Goal: Information Seeking & Learning: Learn about a topic

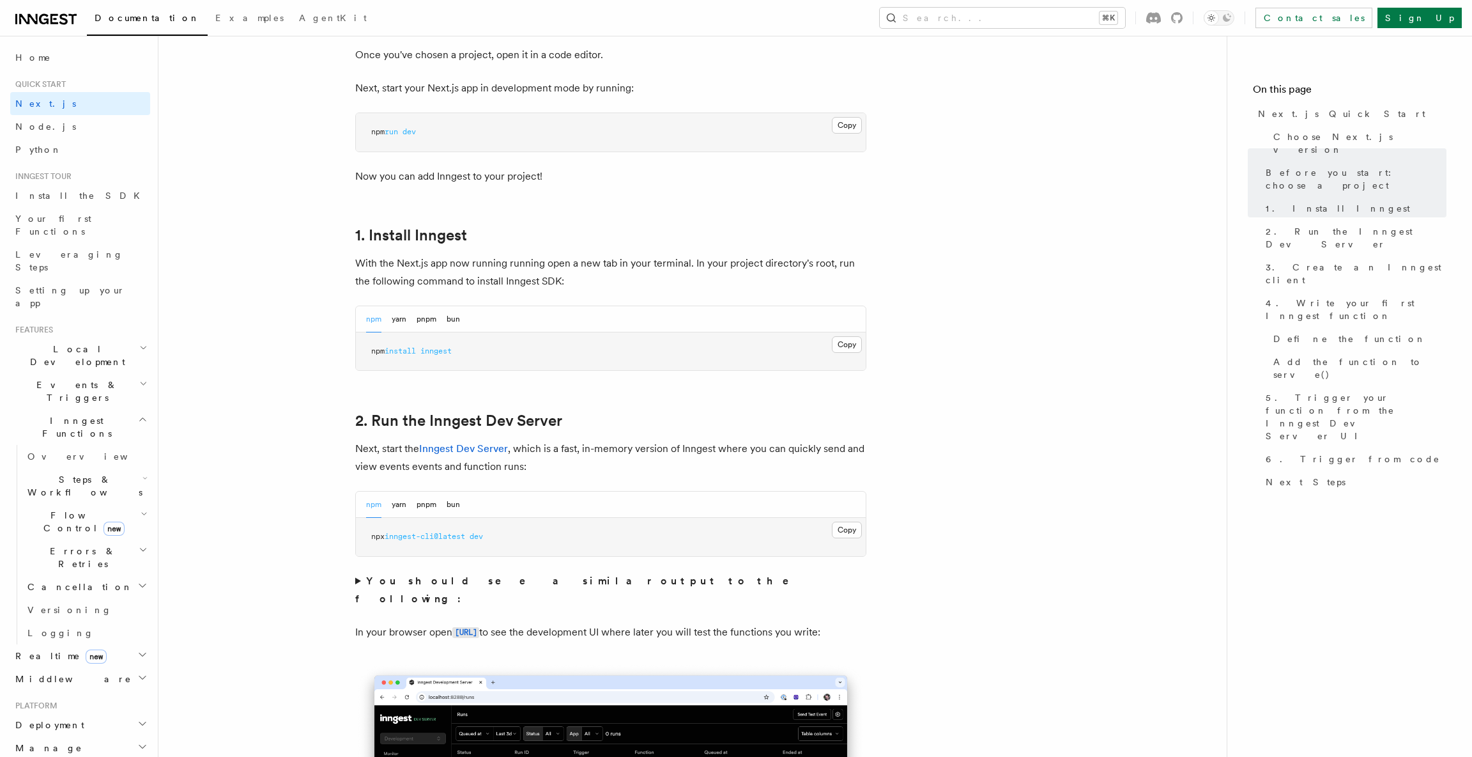
scroll to position [487, 0]
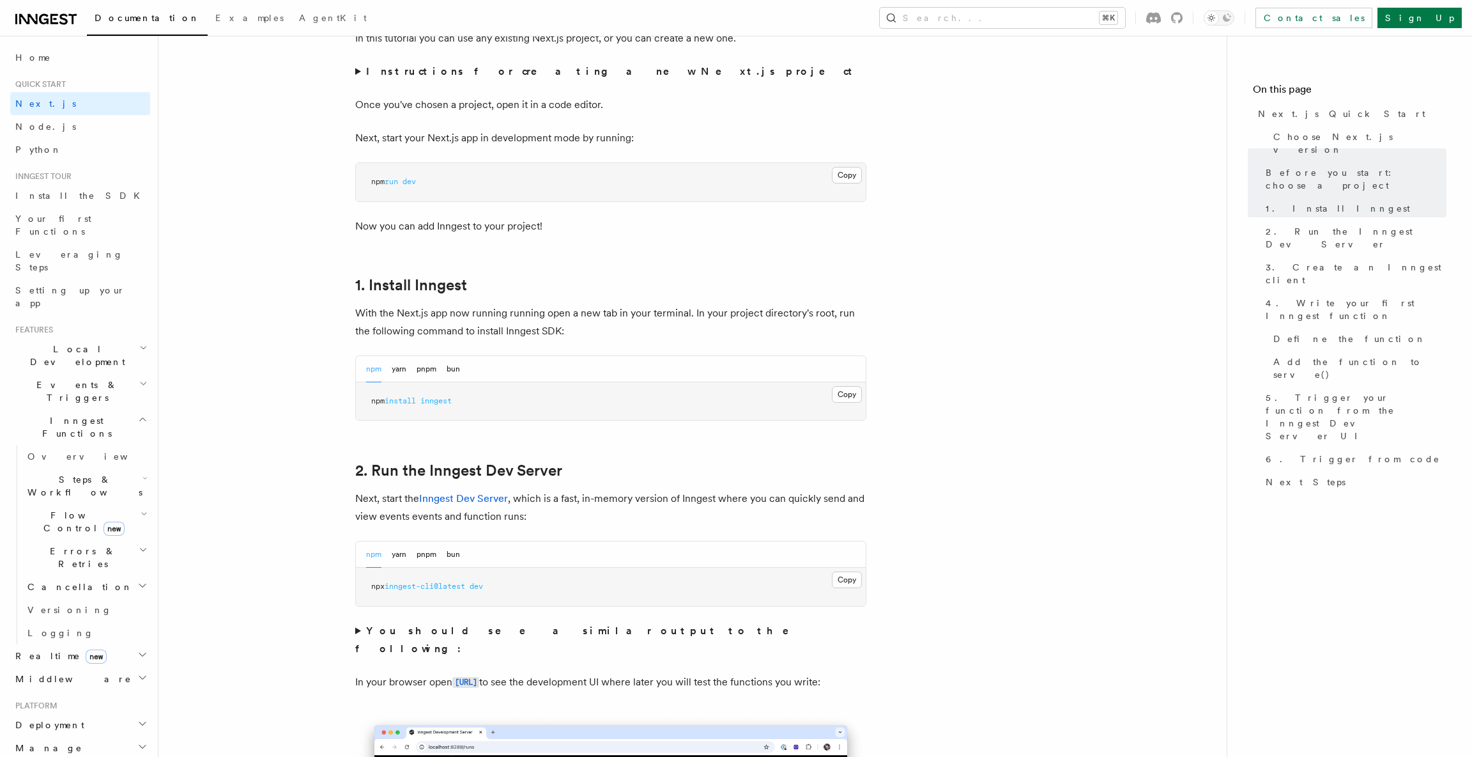
click at [63, 580] on span "Cancellation" at bounding box center [77, 586] width 111 height 13
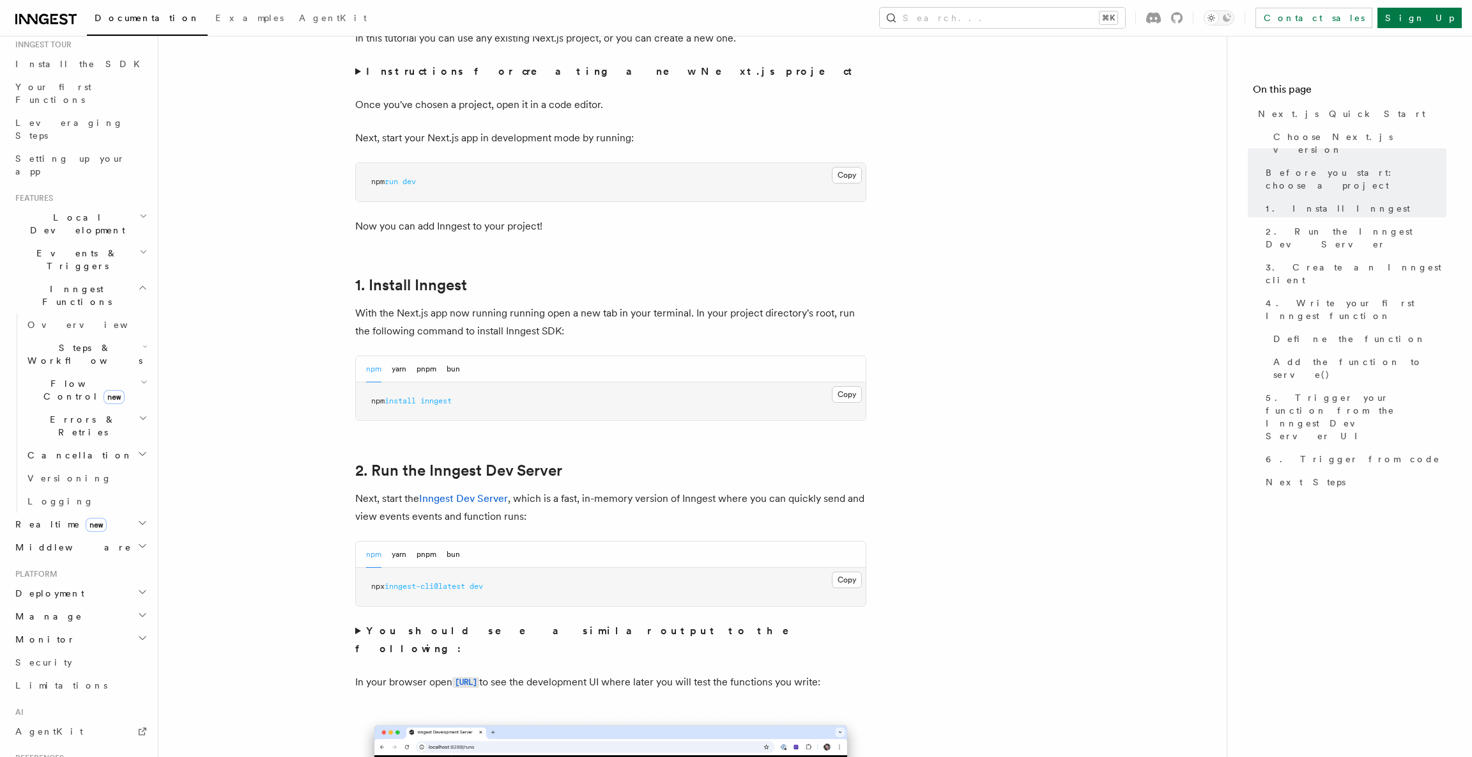
scroll to position [0, 0]
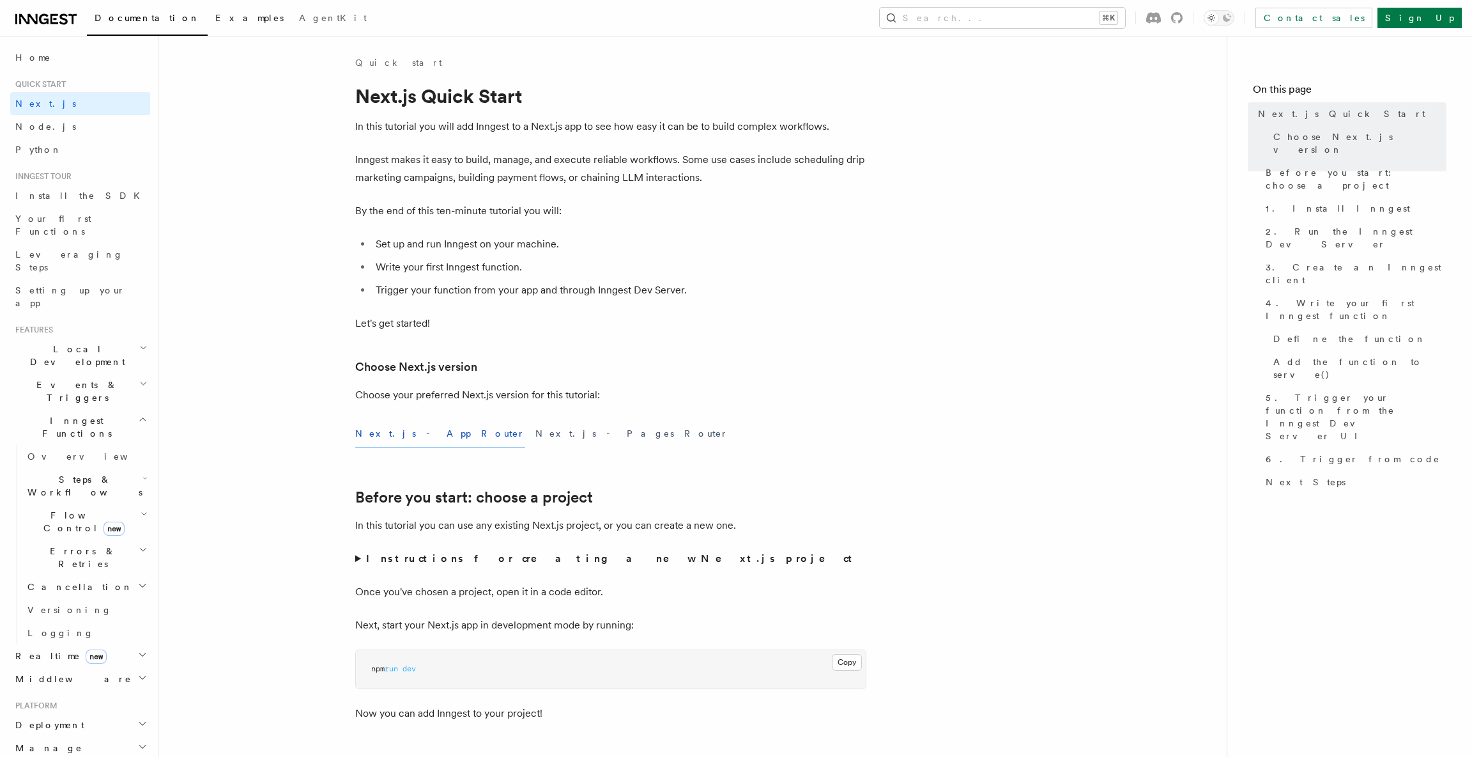
click at [215, 18] on span "Examples" at bounding box center [249, 18] width 68 height 10
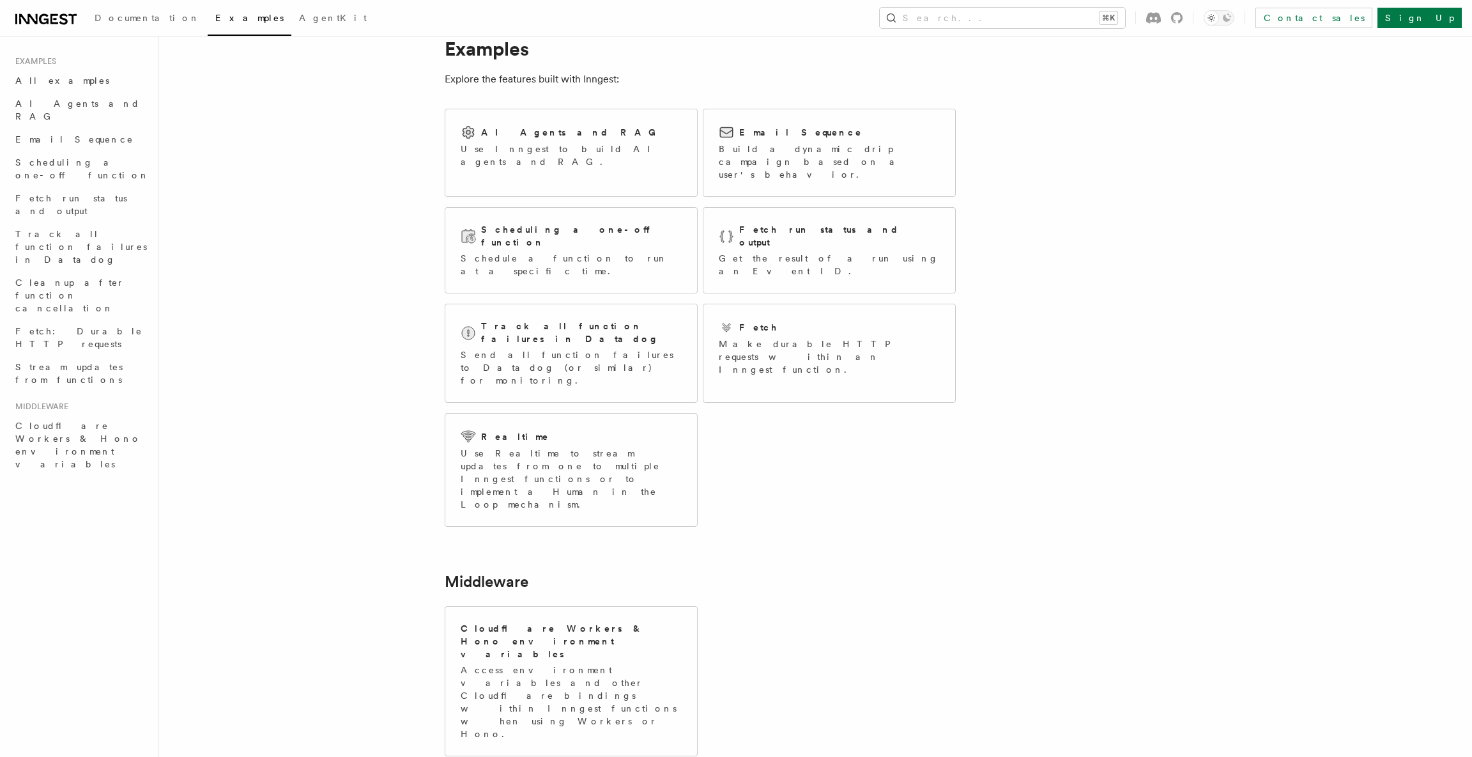
scroll to position [35, 0]
click at [842, 151] on p "Build a dynamic drip campaign based on a user's behavior." at bounding box center [829, 161] width 221 height 38
click at [576, 143] on p "Use Inngest to build AI agents and RAG." at bounding box center [571, 155] width 221 height 26
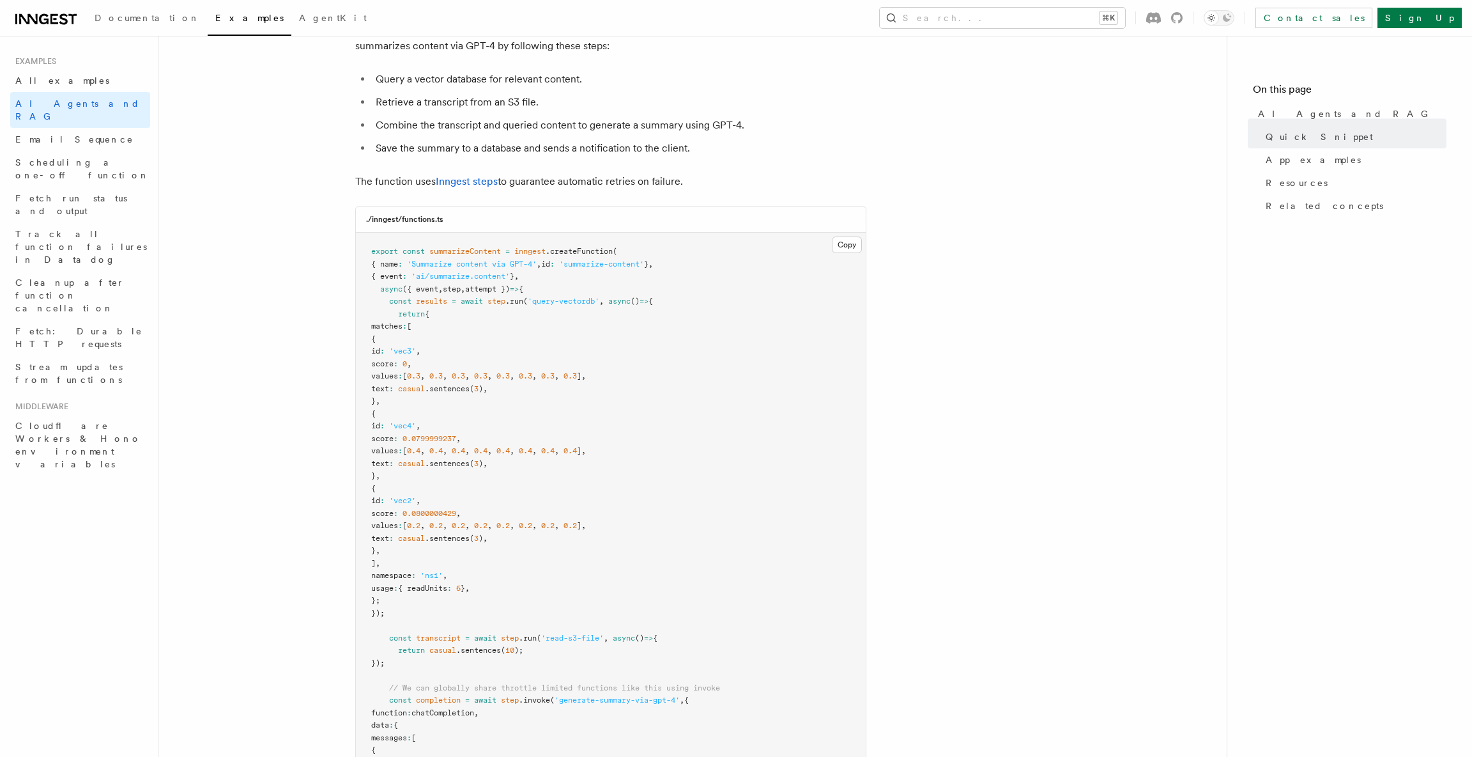
scroll to position [231, 0]
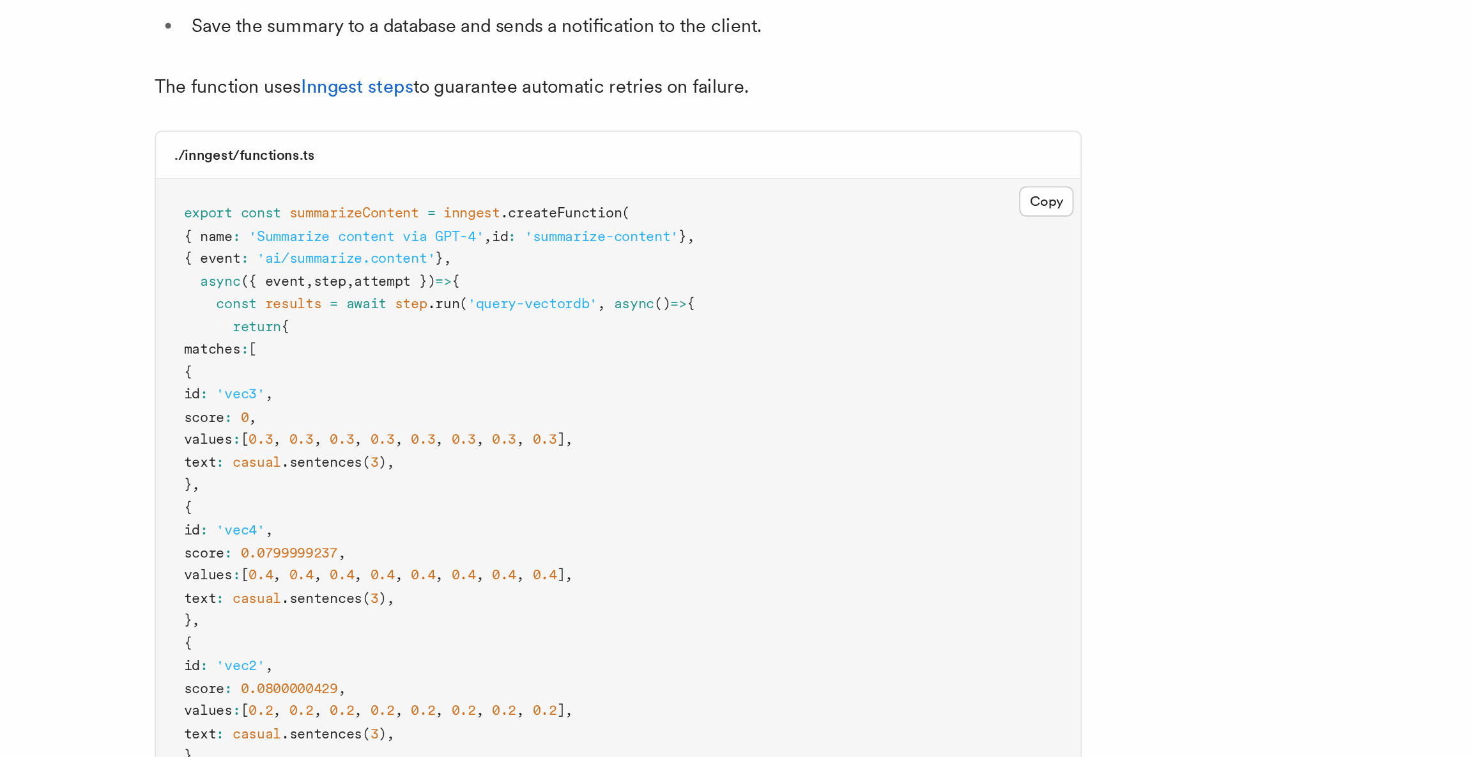
click at [571, 292] on span "'query-vectordb'" at bounding box center [564, 290] width 72 height 9
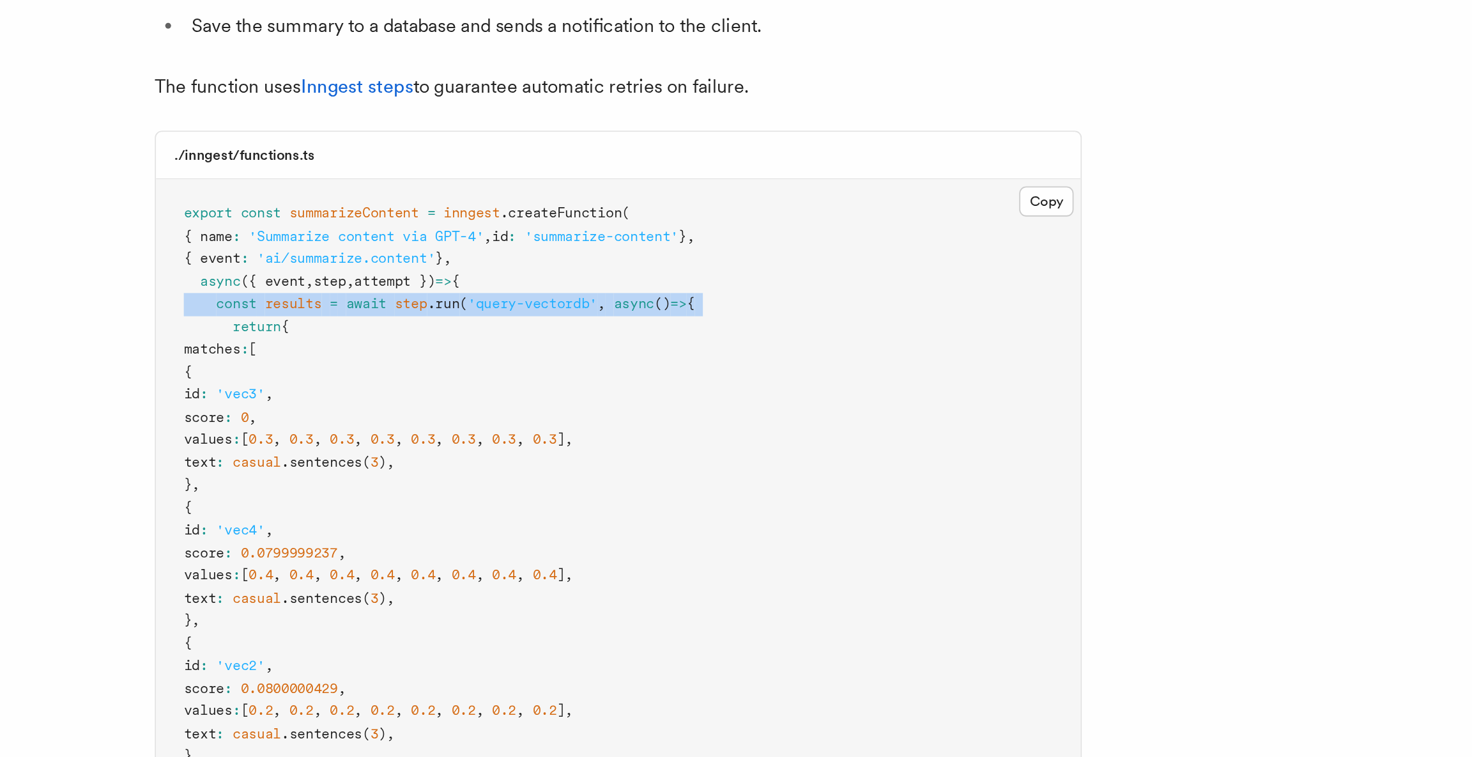
click at [571, 293] on span "'query-vectordb'" at bounding box center [564, 290] width 72 height 9
click at [563, 297] on div at bounding box center [563, 297] width 0 height 0
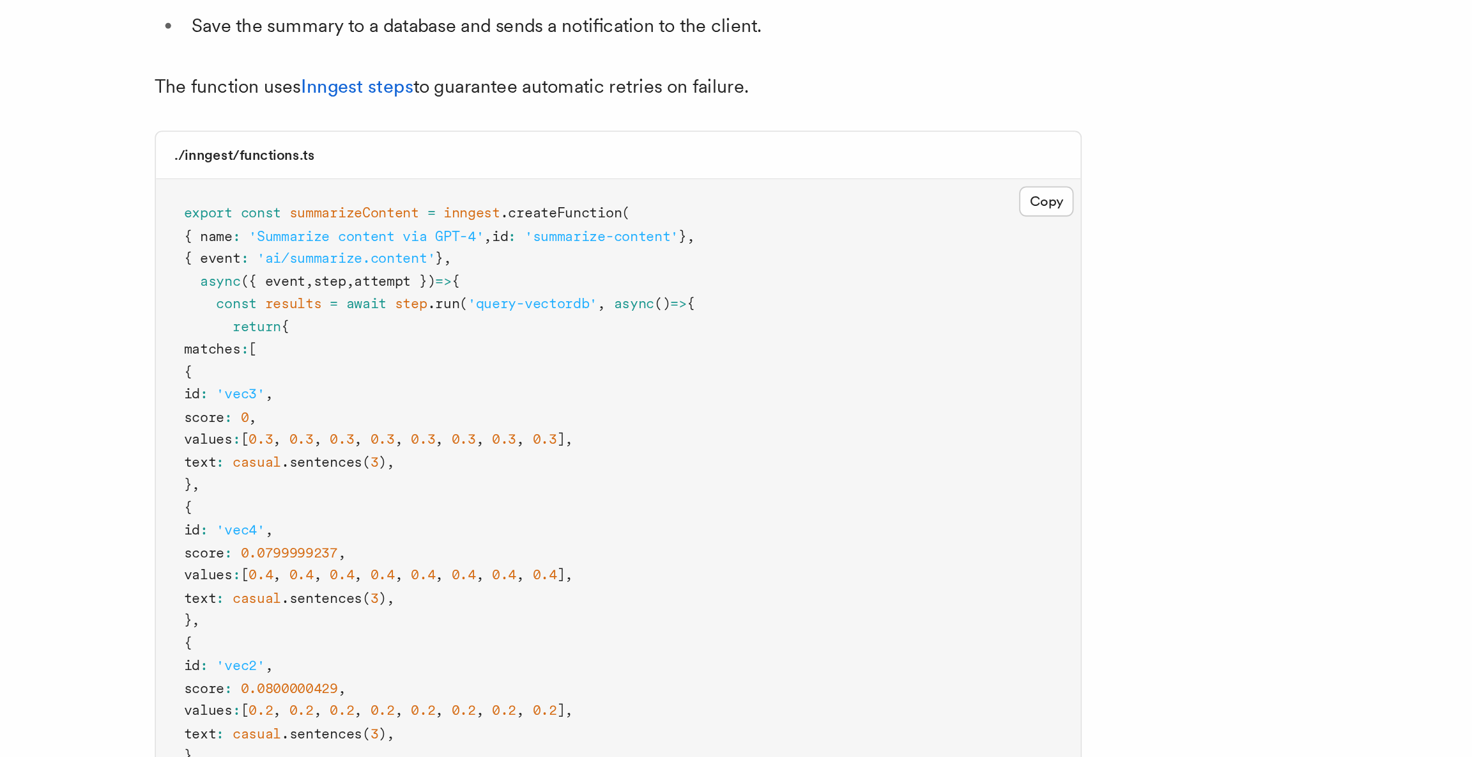
click at [690, 308] on pre "export const summarizeContent = inngest .createFunction ( { name : 'Summarize c…" at bounding box center [611, 652] width 510 height 861
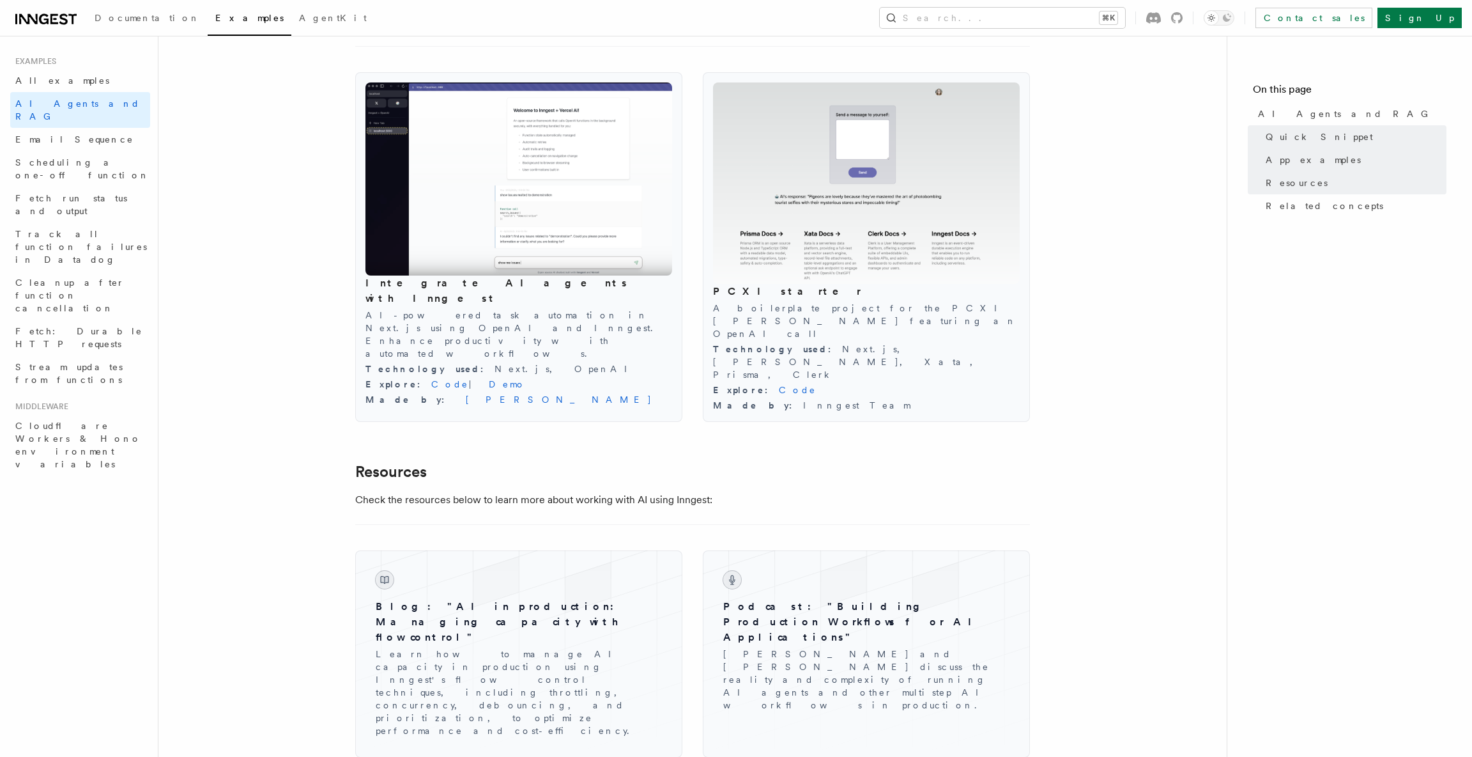
scroll to position [1686, 0]
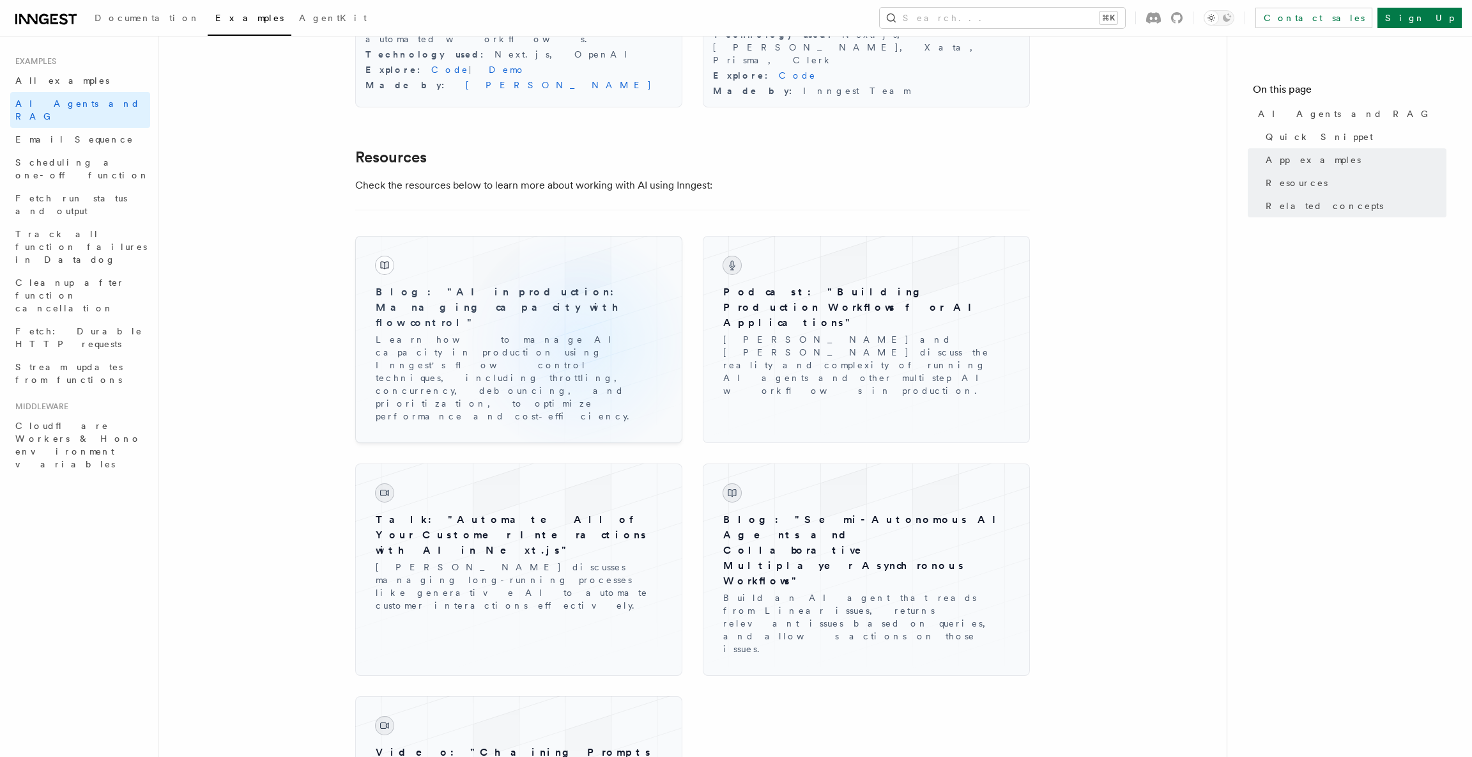
click at [579, 333] on p "Learn how to manage AI capacity in production using Inngest's flow control tech…" at bounding box center [519, 377] width 286 height 89
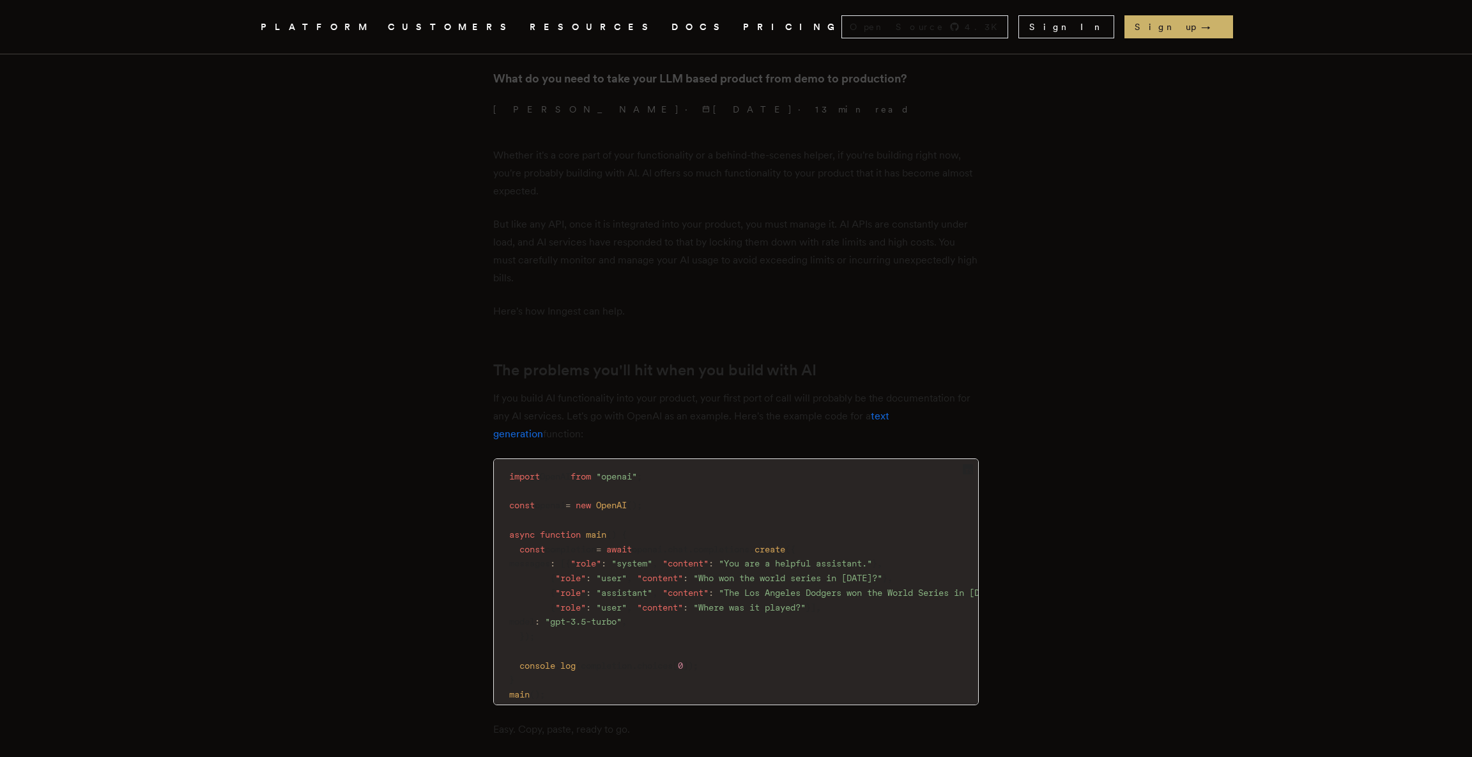
scroll to position [442, 0]
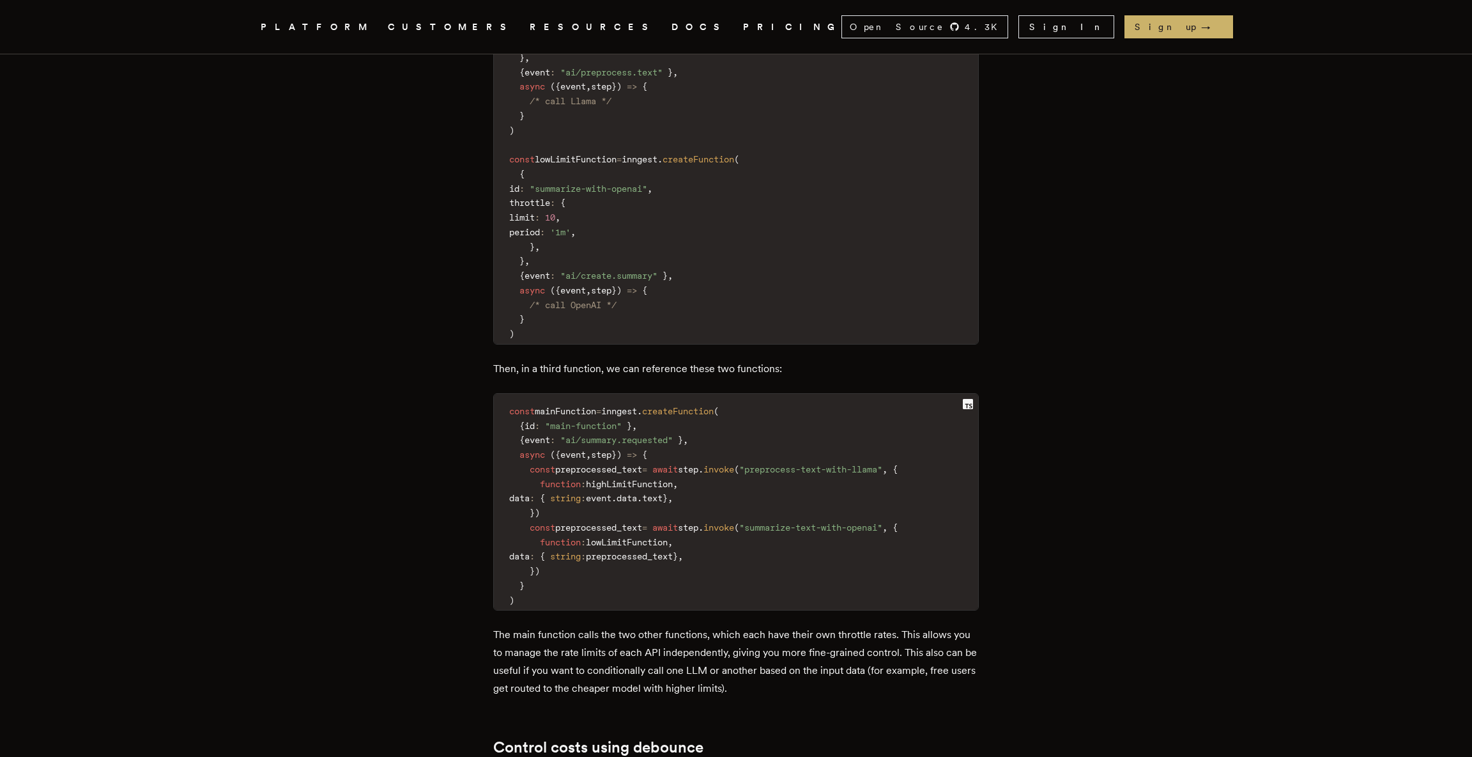
scroll to position [4007, 0]
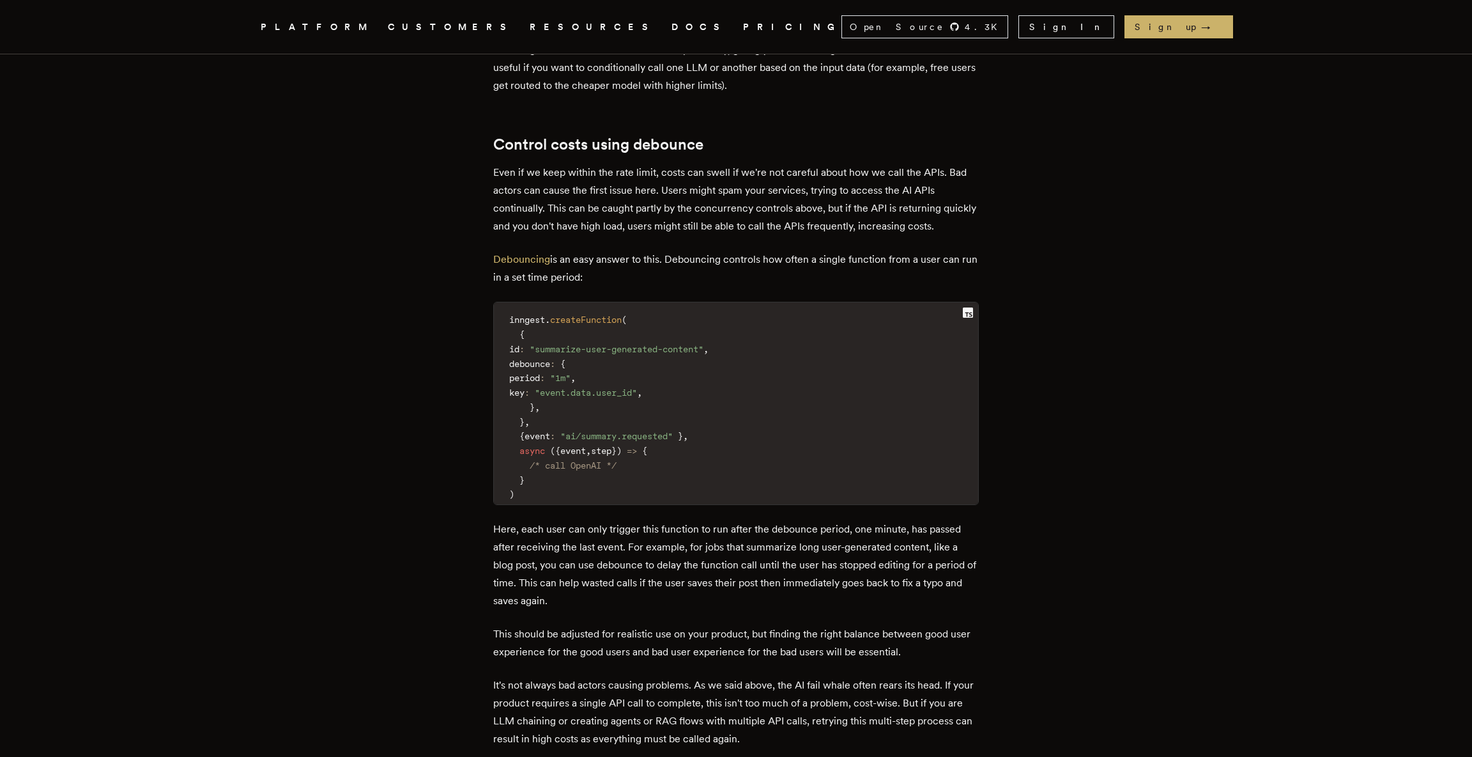
click at [672, 29] on link "DOCS" at bounding box center [700, 27] width 56 height 16
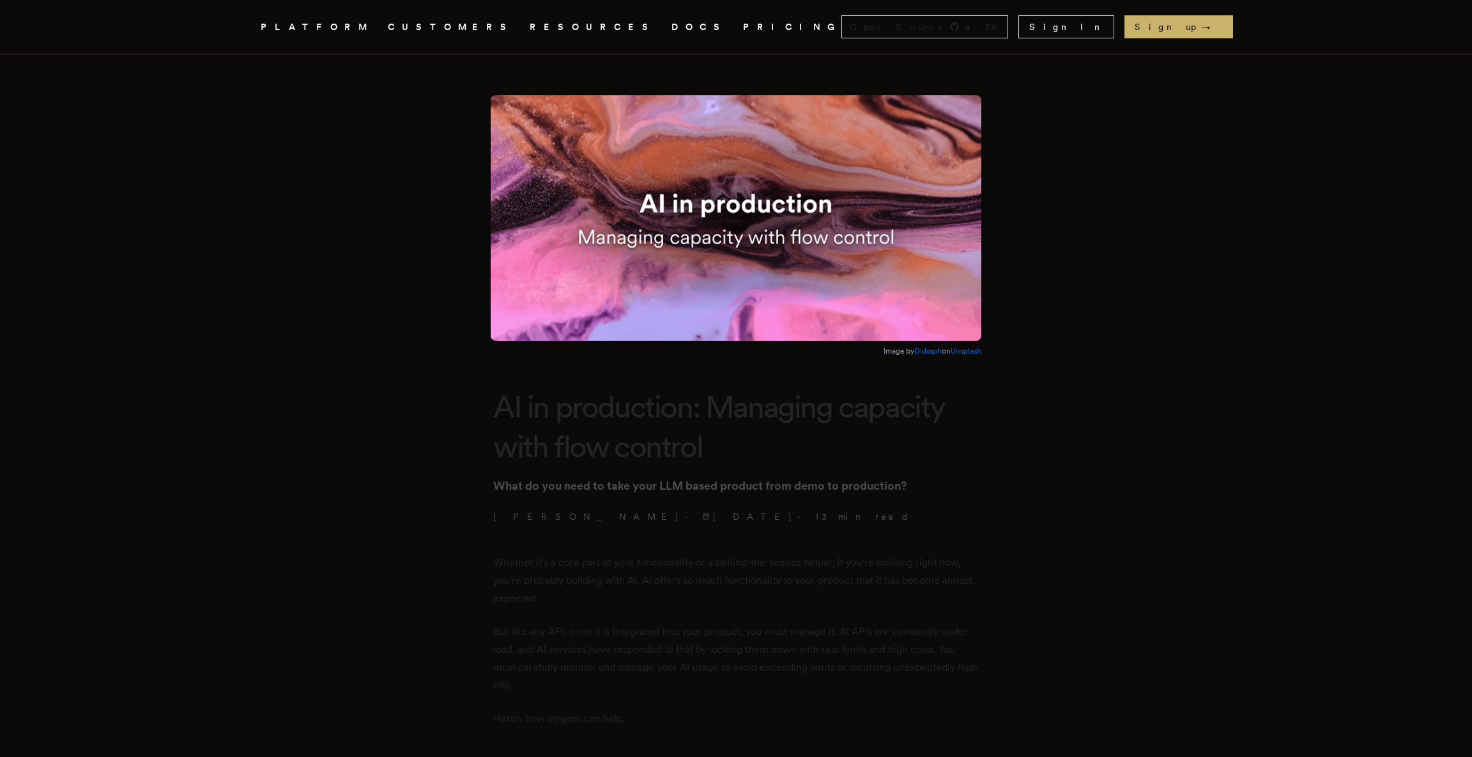
scroll to position [4007, 0]
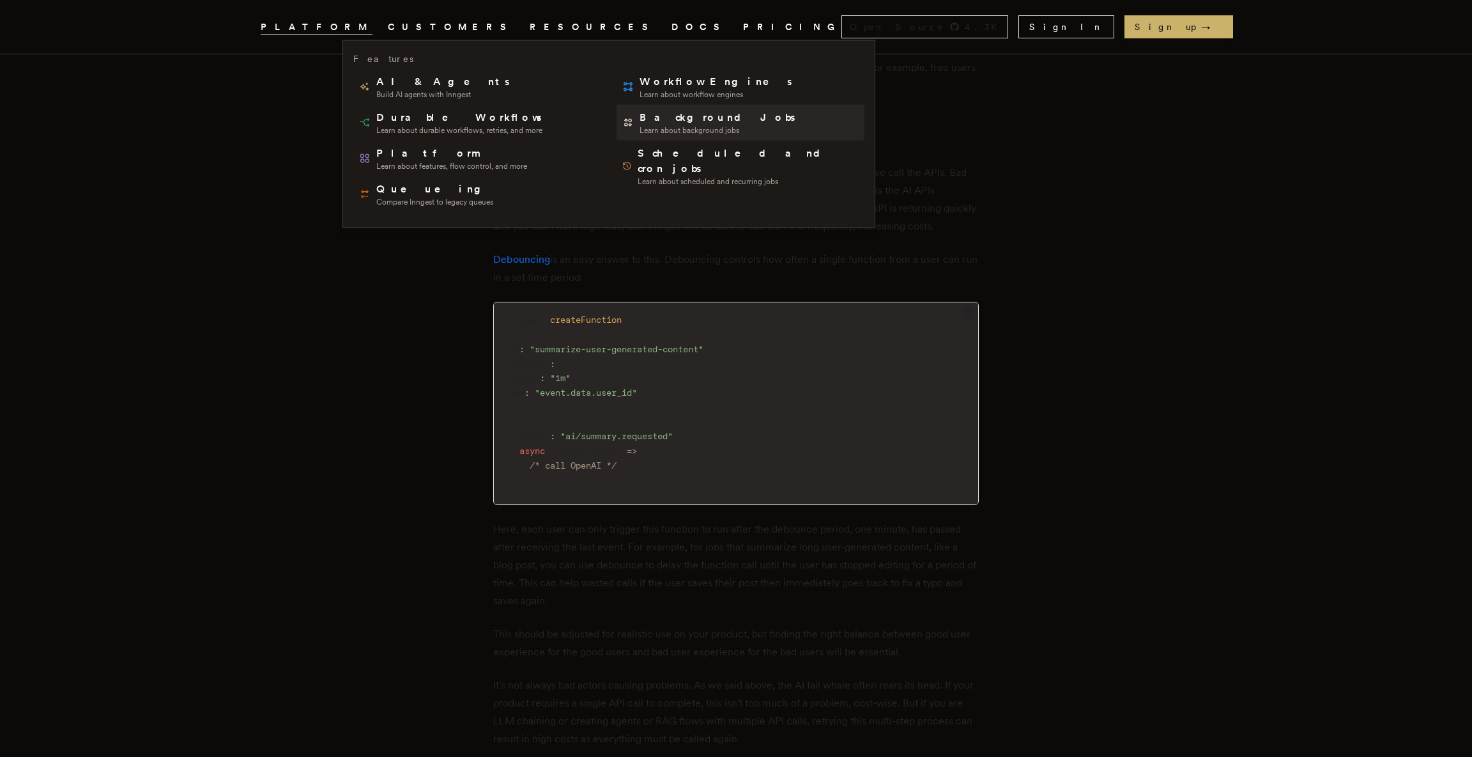
click at [643, 127] on span "Learn about background jobs" at bounding box center [719, 130] width 158 height 10
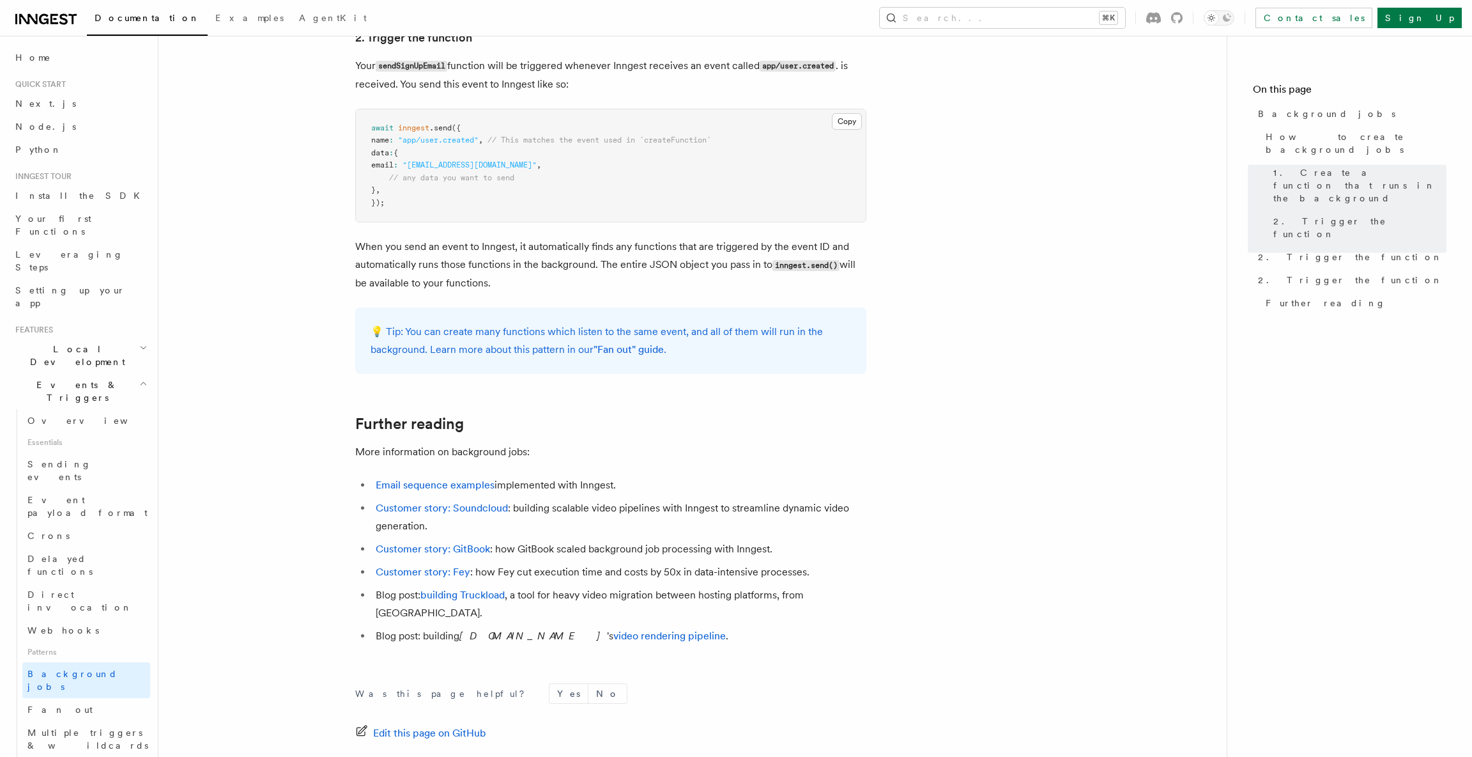
scroll to position [966, 0]
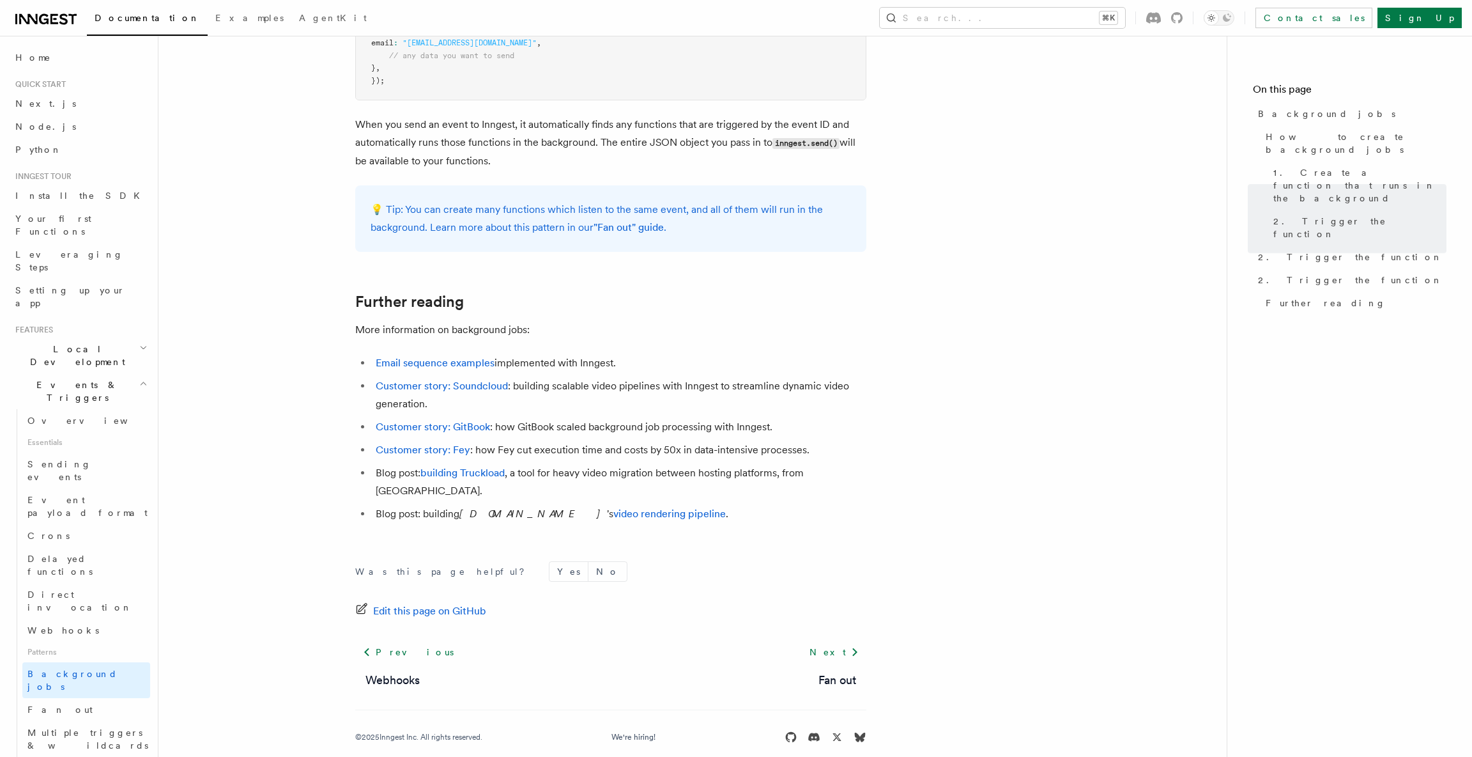
click at [443, 454] on link "Customer story: Fey" at bounding box center [423, 449] width 95 height 12
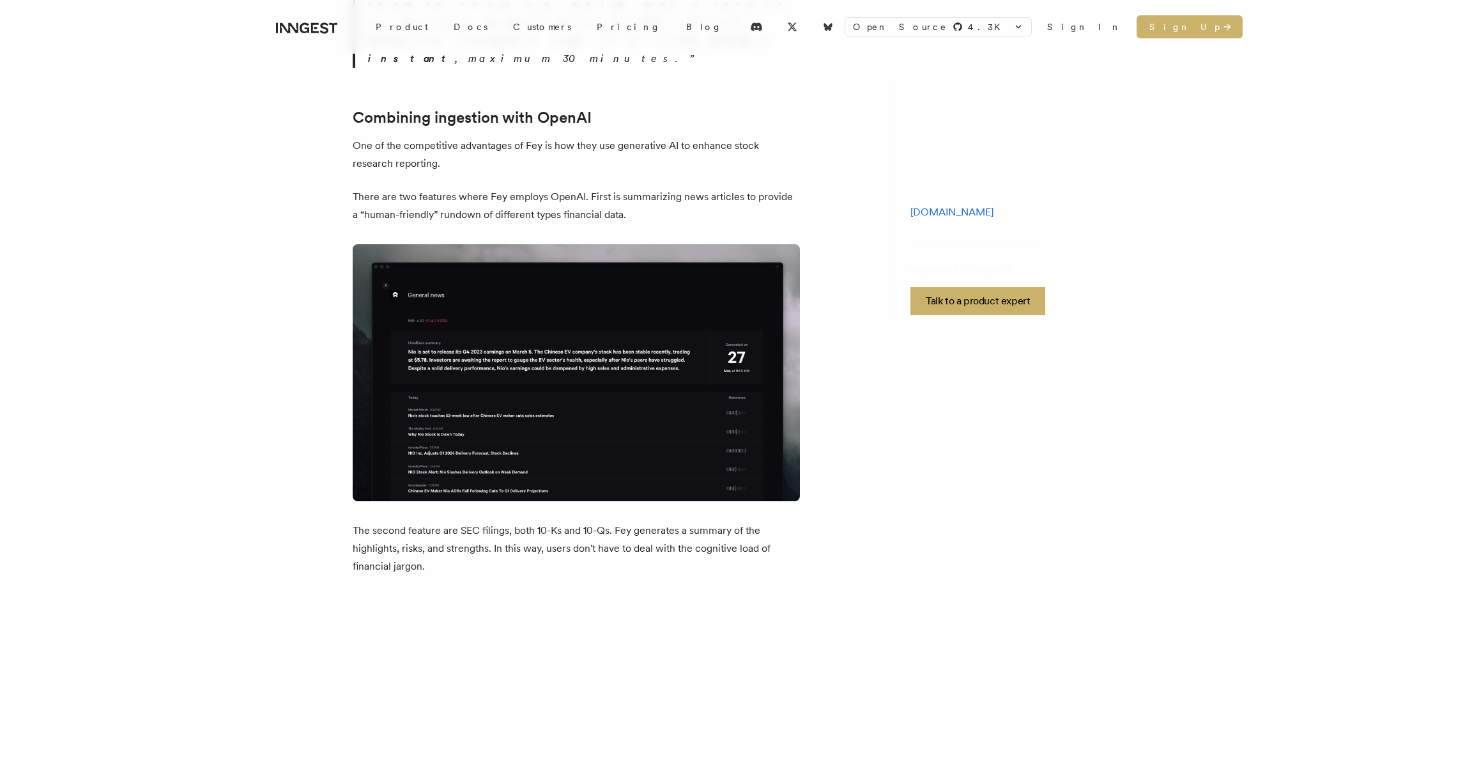
scroll to position [1744, 0]
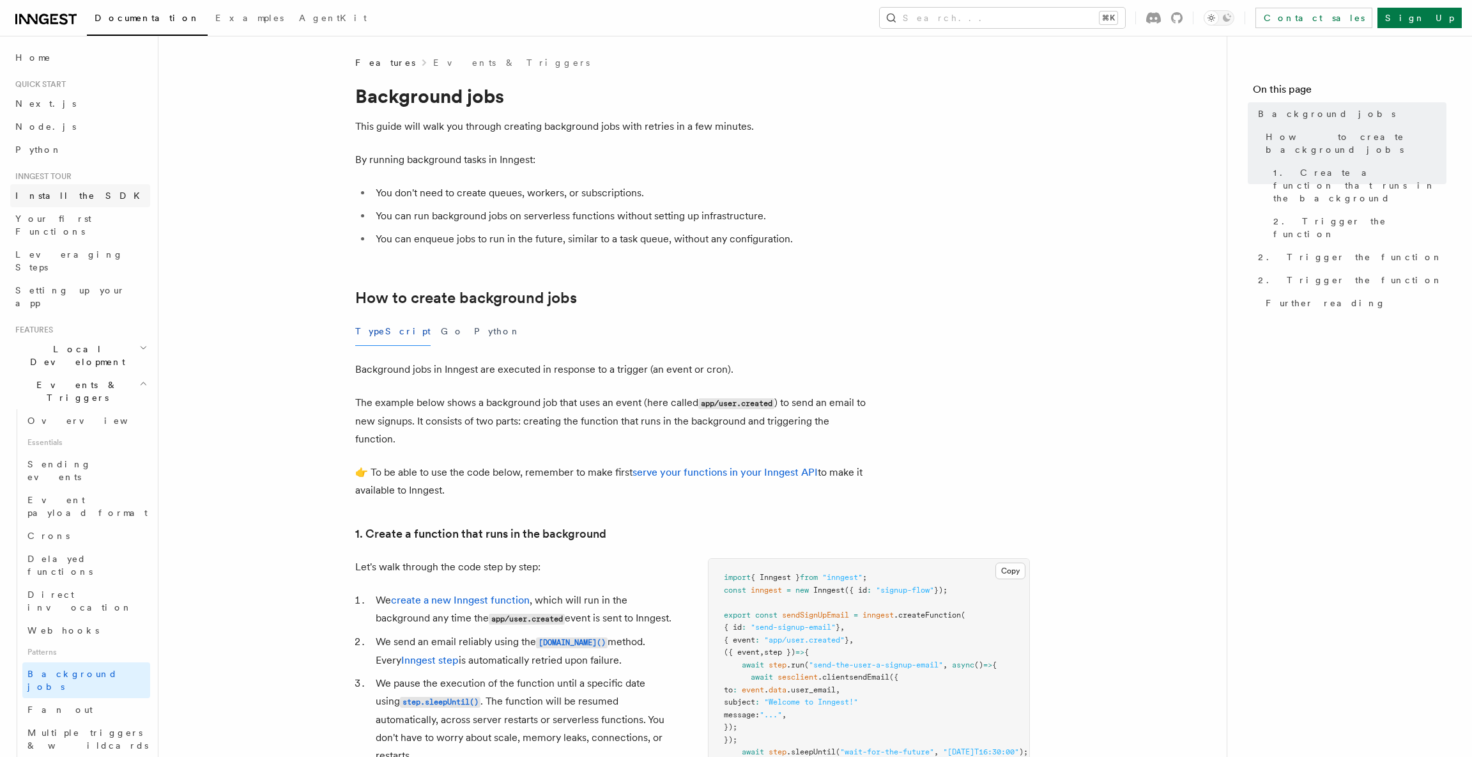
click at [84, 205] on link "Install the SDK" at bounding box center [80, 195] width 140 height 23
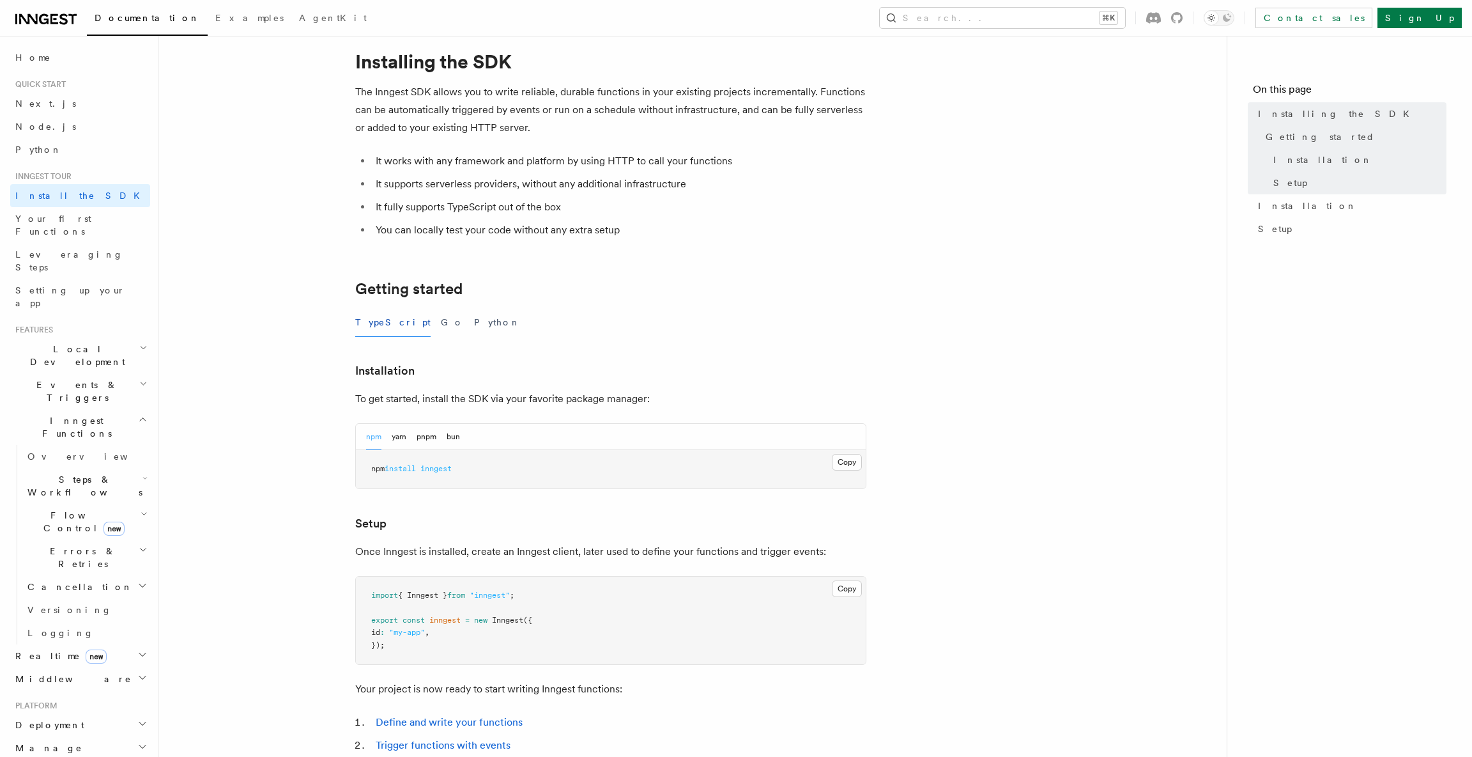
scroll to position [42, 0]
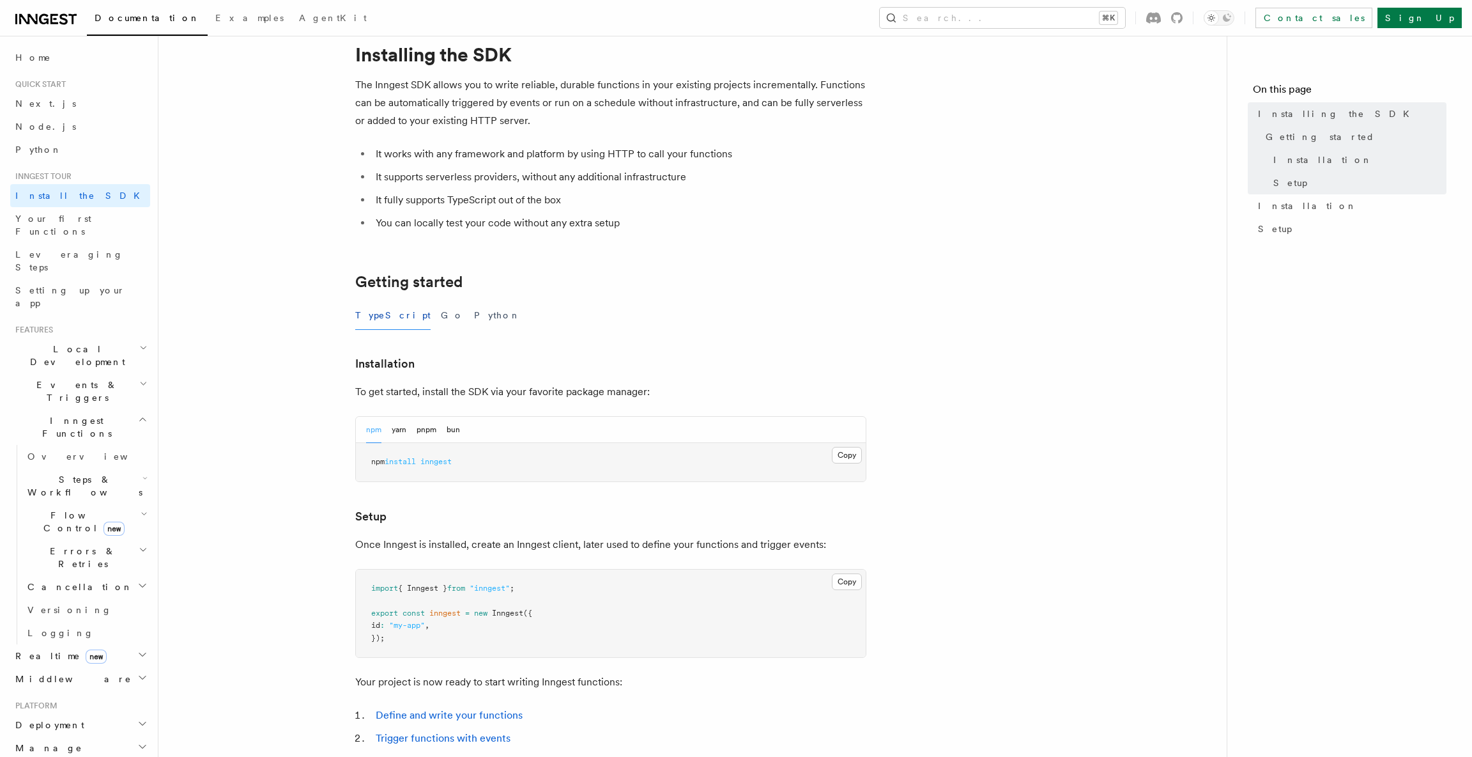
click at [611, 462] on pre "npm install inngest" at bounding box center [611, 462] width 510 height 38
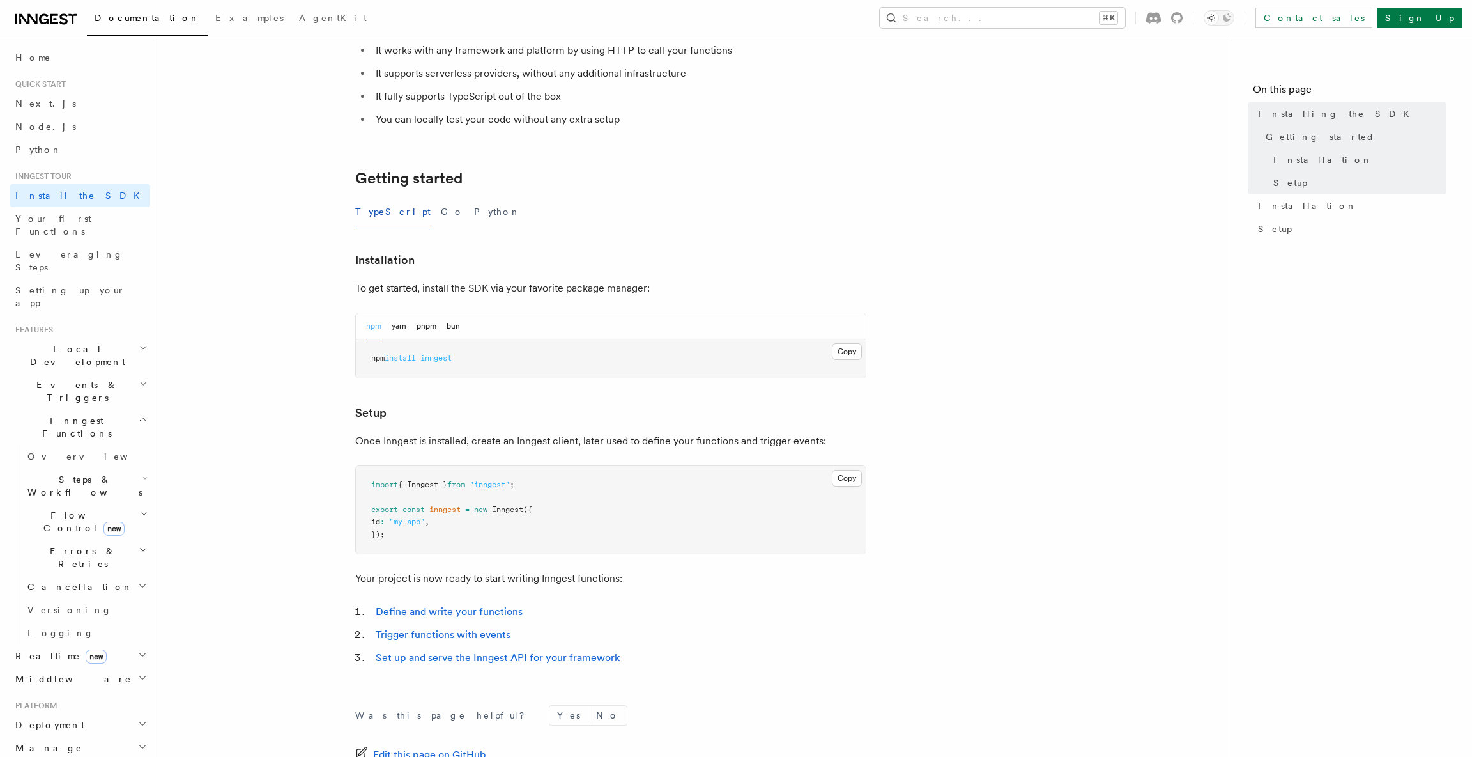
scroll to position [306, 0]
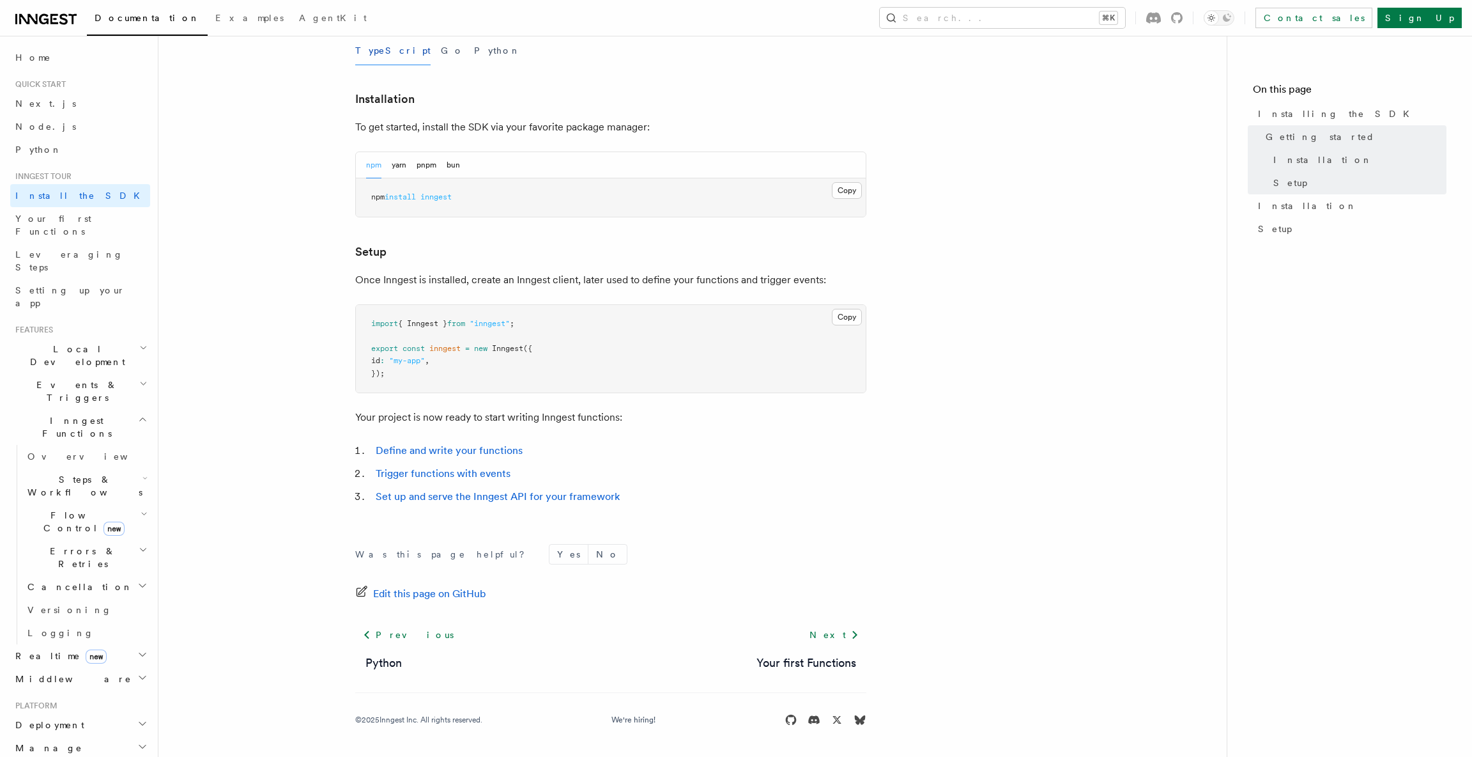
click at [463, 338] on pre "import { Inngest } from "inngest" ; export const inngest = new Inngest ({ id : …" at bounding box center [611, 349] width 510 height 88
click at [111, 504] on h2 "Flow Control new" at bounding box center [86, 522] width 128 height 36
click at [82, 525] on link "Singleton new" at bounding box center [93, 538] width 116 height 26
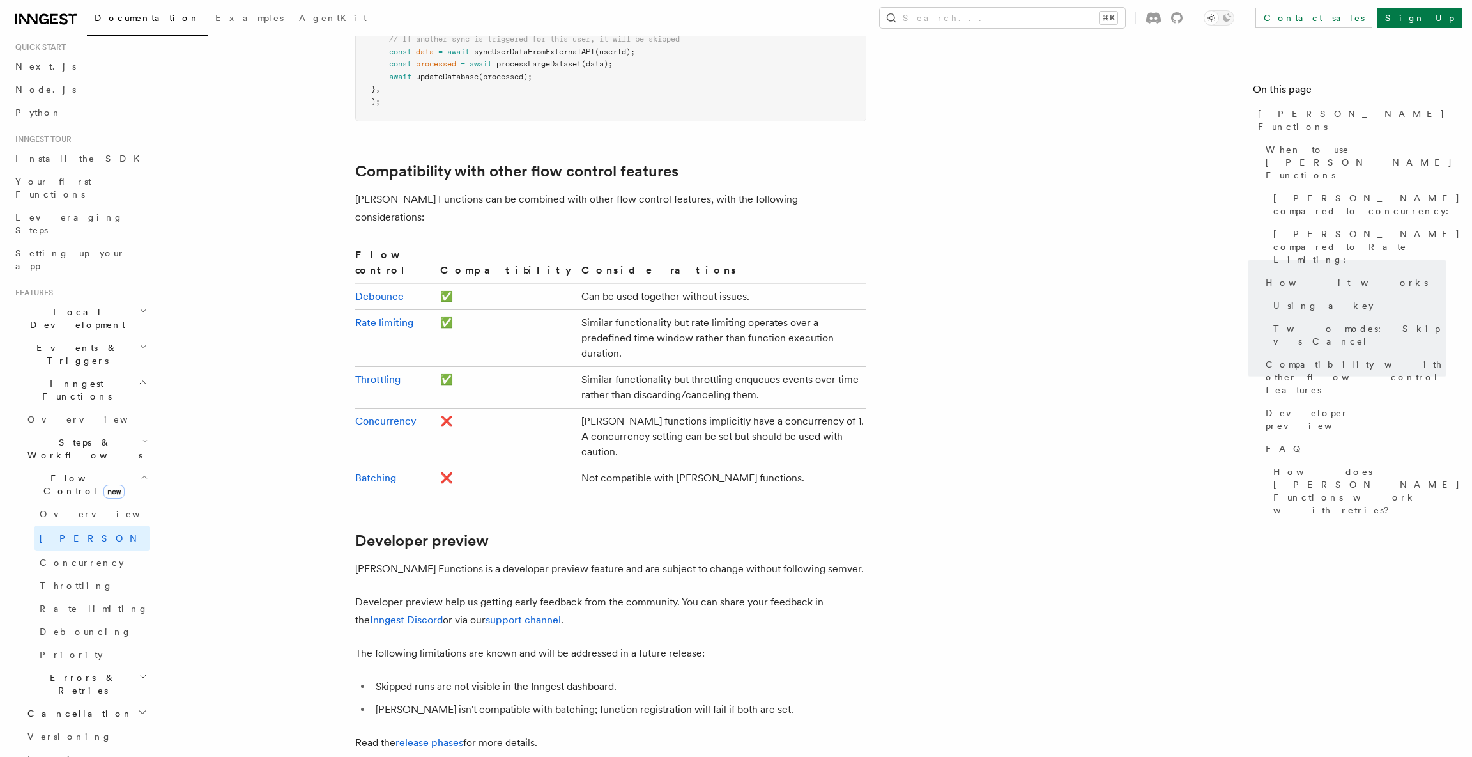
scroll to position [2044, 0]
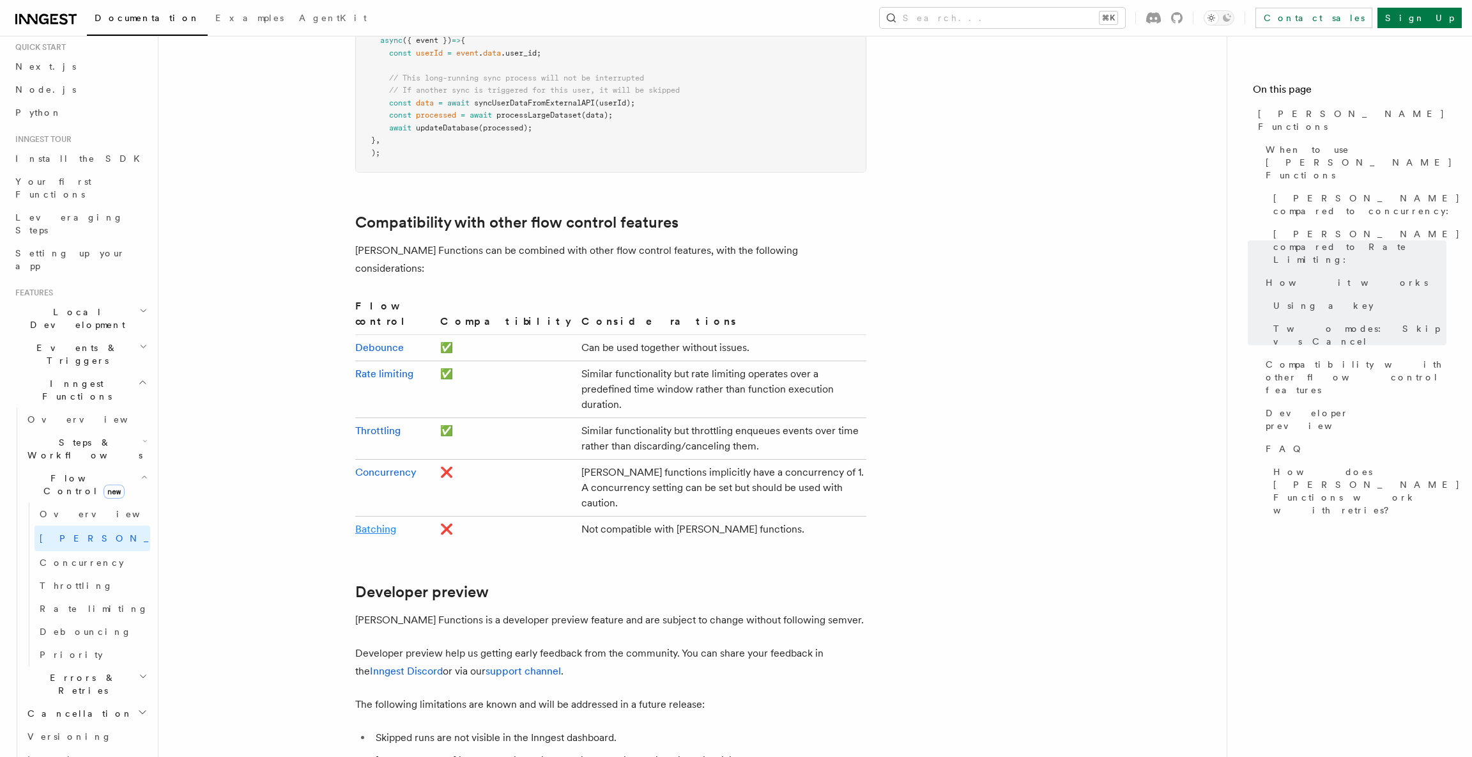
click at [380, 523] on link "Batching" at bounding box center [375, 529] width 41 height 12
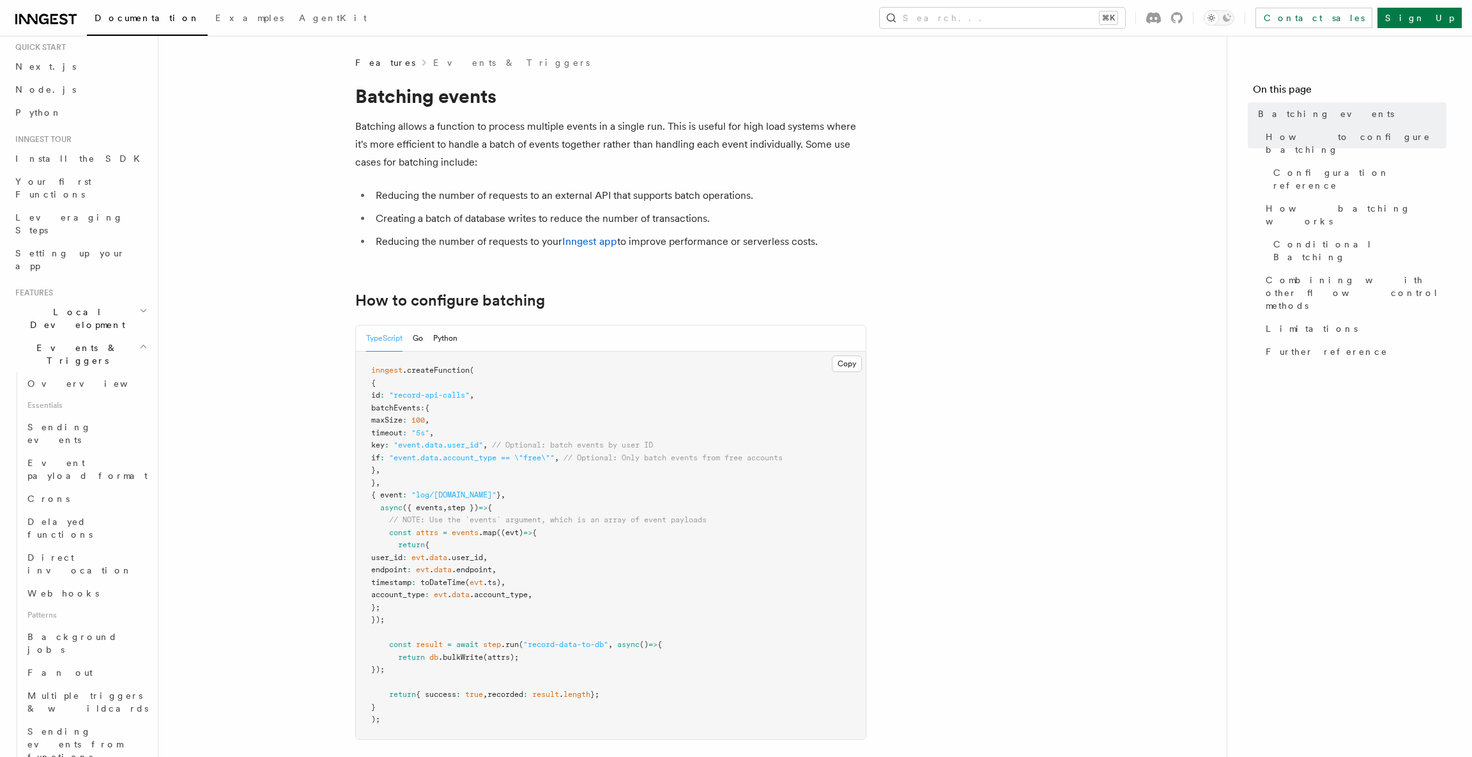
scroll to position [40, 0]
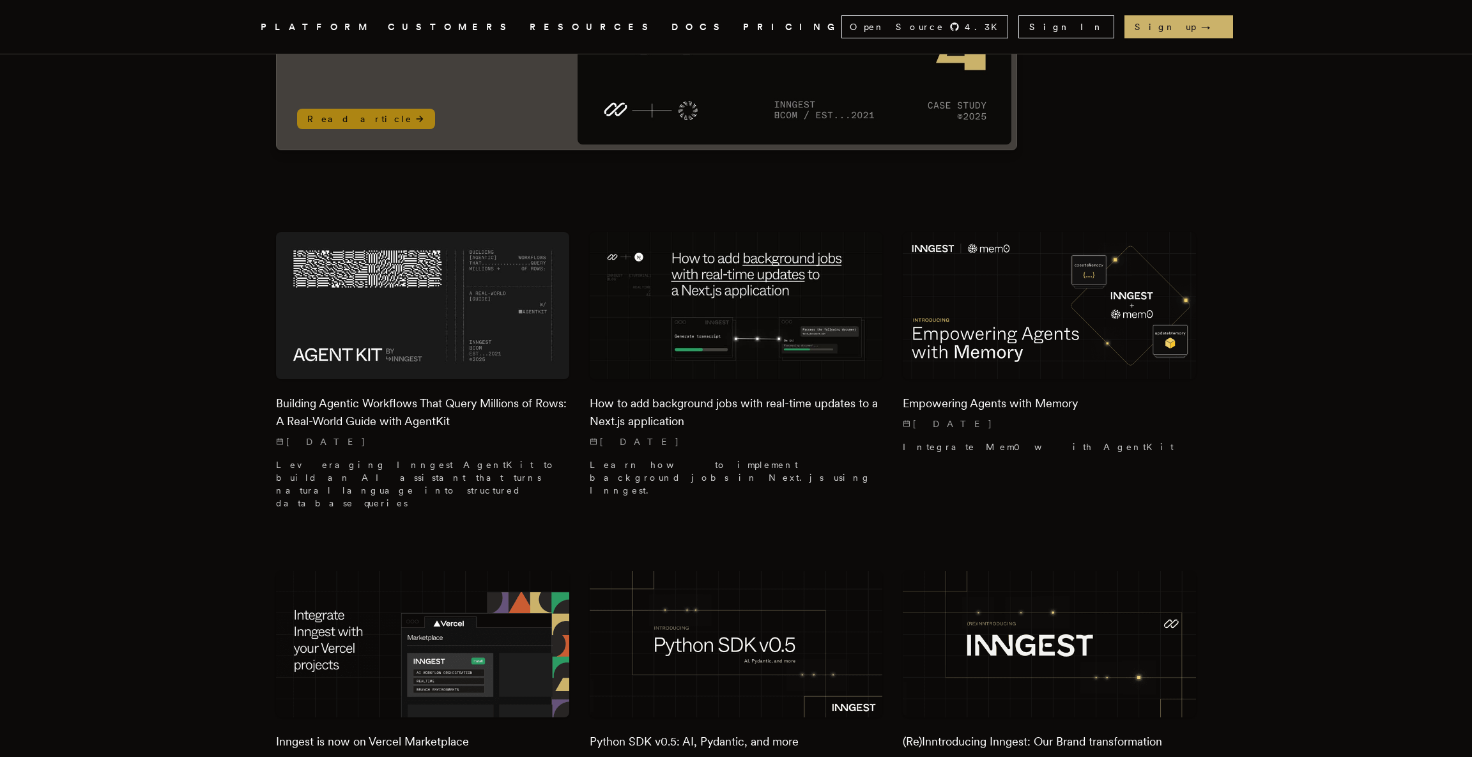
scroll to position [222, 0]
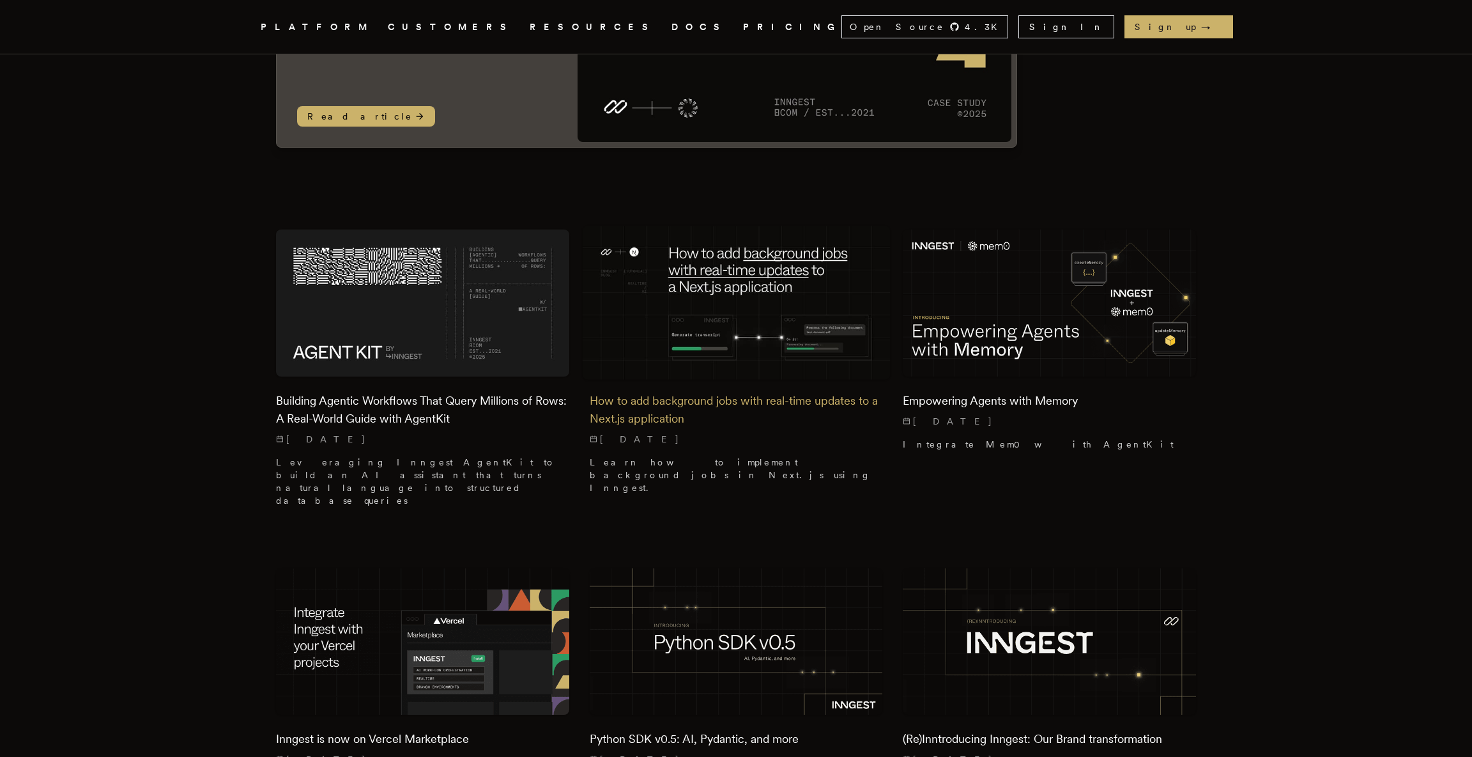
click at [716, 404] on h2 "How to add background jobs with real-time updates to a Next.js application" at bounding box center [736, 410] width 293 height 36
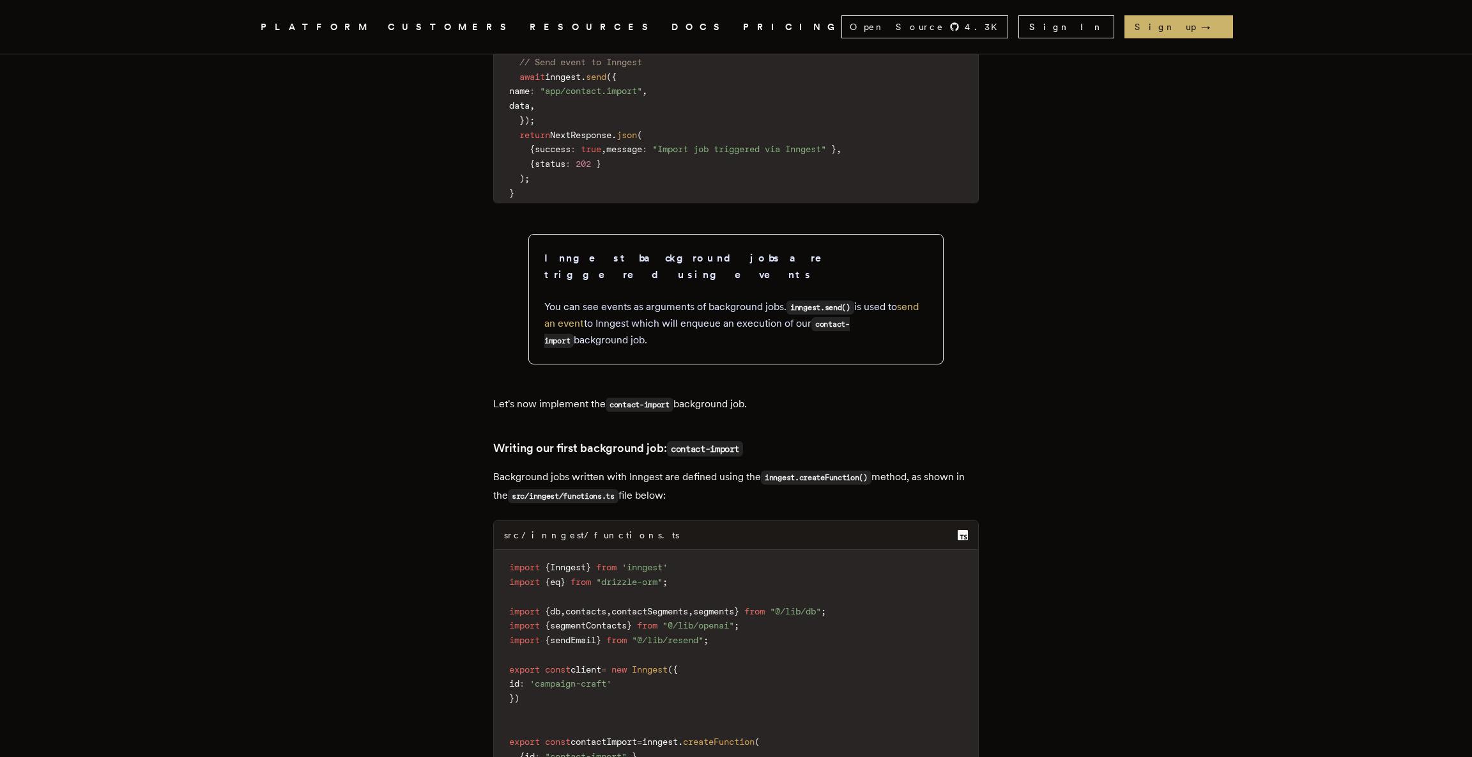
scroll to position [4998, 0]
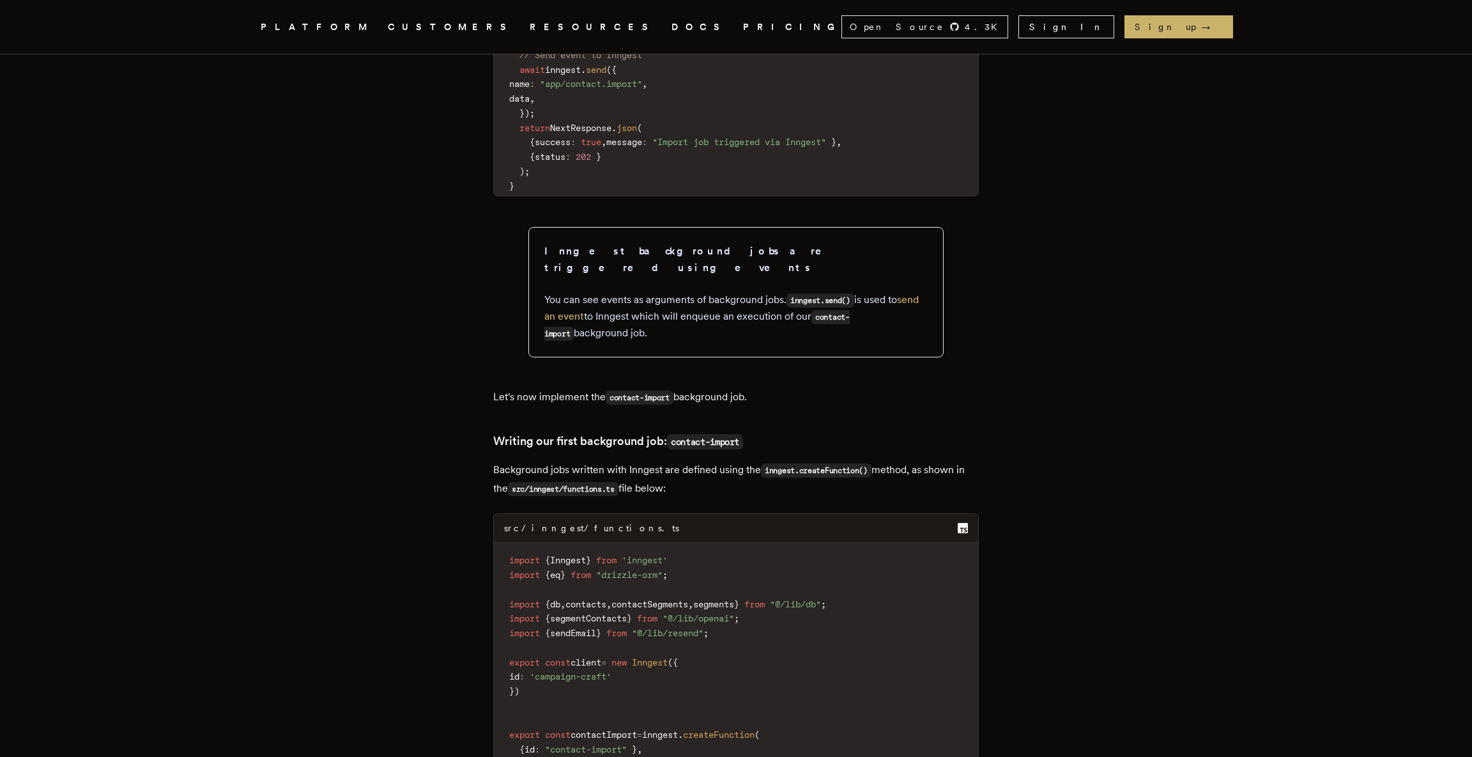
click at [724, 341] on p "You can see events as arguments of background jobs. inngest.send() is used to s…" at bounding box center [735, 316] width 383 height 50
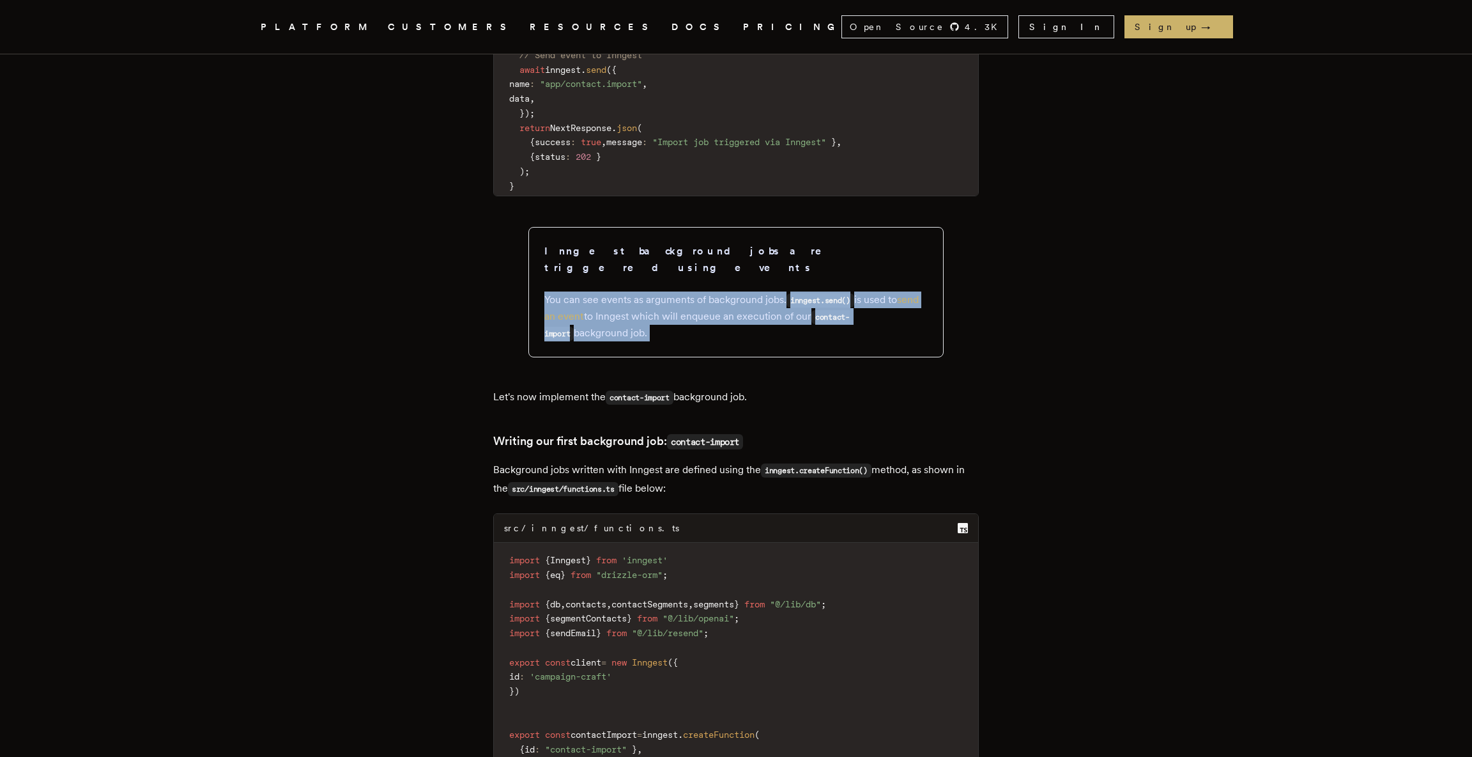
click at [724, 341] on p "You can see events as arguments of background jobs. inngest.send() is used to s…" at bounding box center [735, 316] width 383 height 50
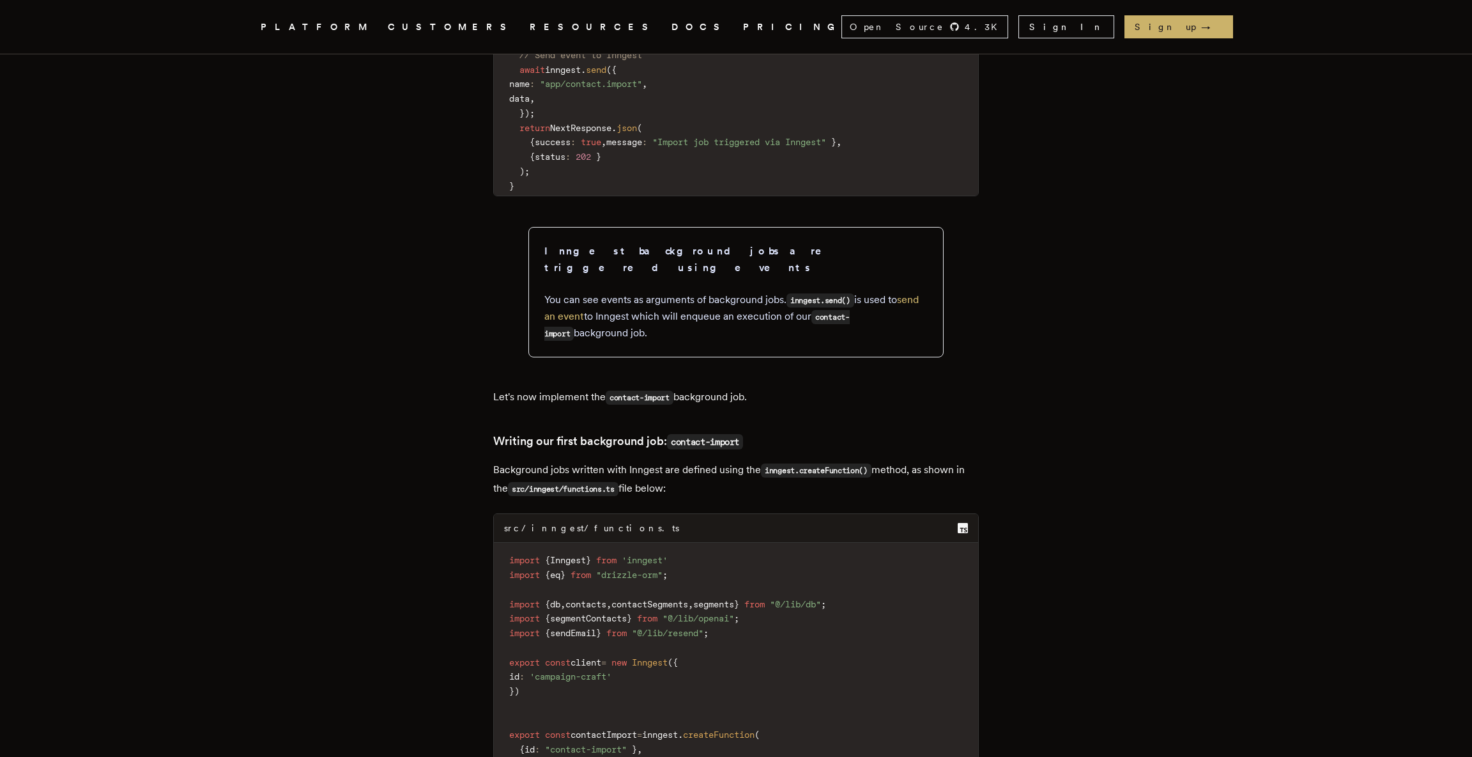
click at [631, 404] on code "contact-import" at bounding box center [640, 397] width 68 height 14
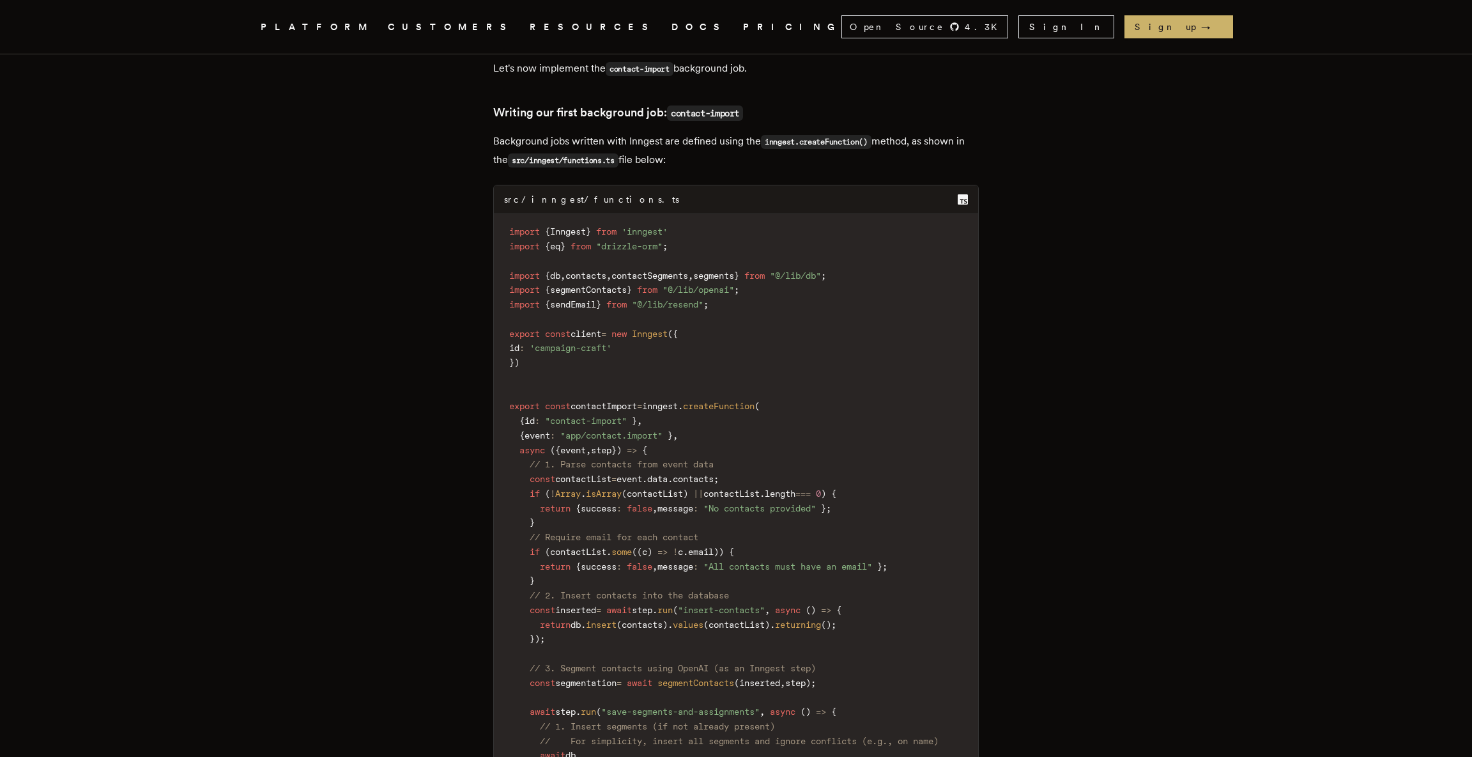
scroll to position [5512, 0]
